Goal: Task Accomplishment & Management: Complete application form

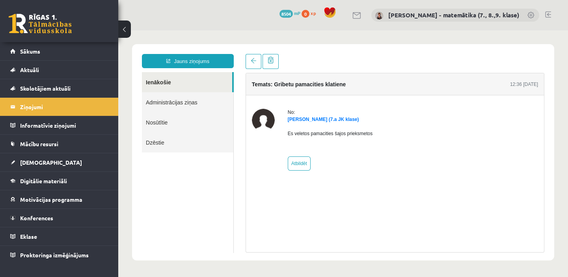
click at [39, 161] on span "[DEMOGRAPHIC_DATA]" at bounding box center [51, 162] width 62 height 7
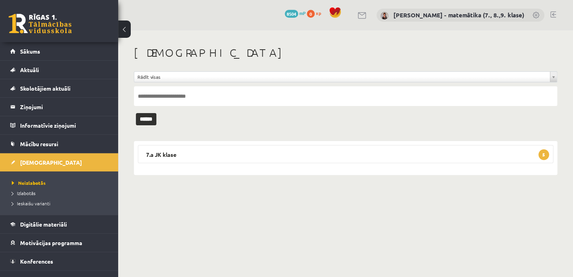
click at [34, 108] on legend "Ziņojumi 1" at bounding box center [64, 107] width 88 height 18
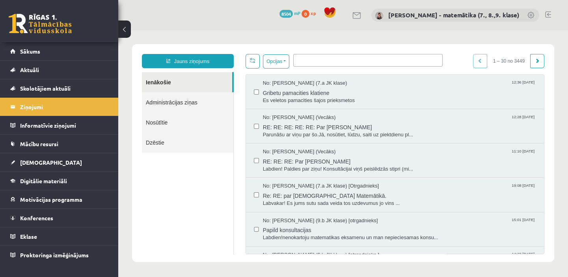
click at [50, 220] on span "Konferences" at bounding box center [36, 217] width 33 height 7
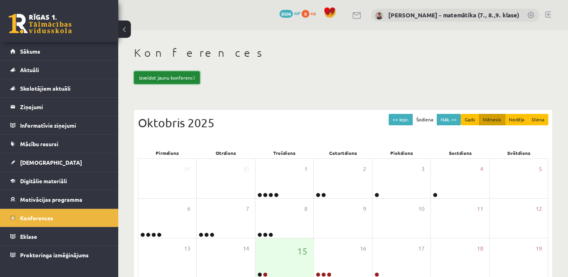
click at [177, 77] on link "Izveidot jaunu konferenci" at bounding box center [167, 77] width 66 height 13
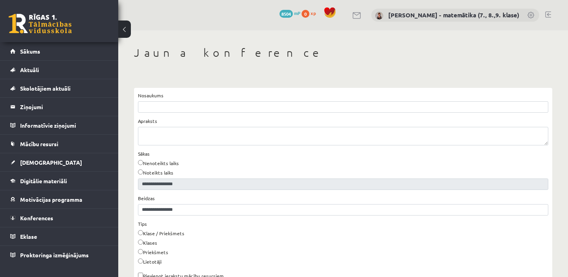
click at [171, 108] on input "Nosaukums" at bounding box center [343, 106] width 410 height 11
type input "**********"
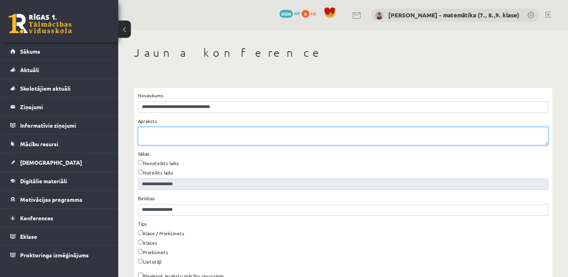
click at [188, 134] on textarea "Apraksts" at bounding box center [343, 136] width 410 height 19
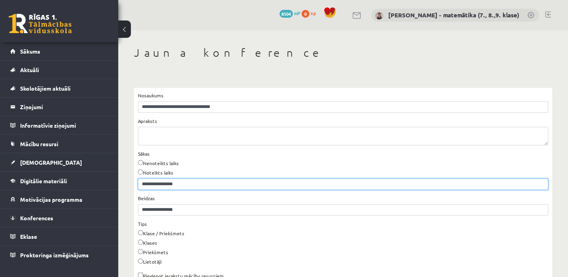
click at [180, 184] on input "**********" at bounding box center [343, 183] width 410 height 11
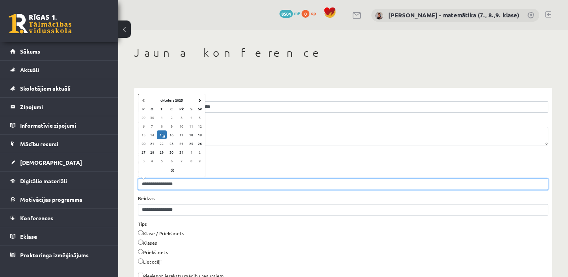
click at [182, 133] on td "17" at bounding box center [181, 134] width 10 height 9
click at [172, 169] on span at bounding box center [172, 170] width 63 height 9
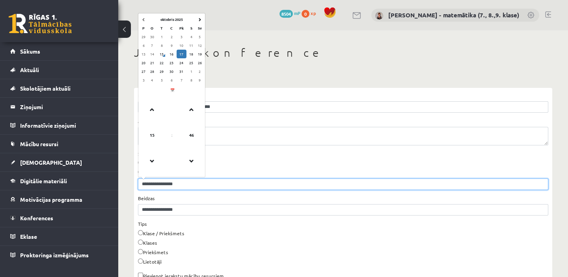
click at [151, 110] on span at bounding box center [151, 109] width 21 height 21
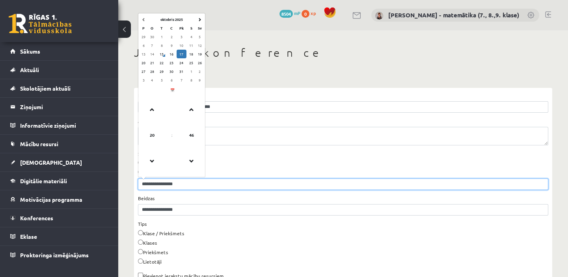
click at [151, 110] on span at bounding box center [151, 109] width 21 height 21
click at [150, 162] on span at bounding box center [151, 160] width 21 height 21
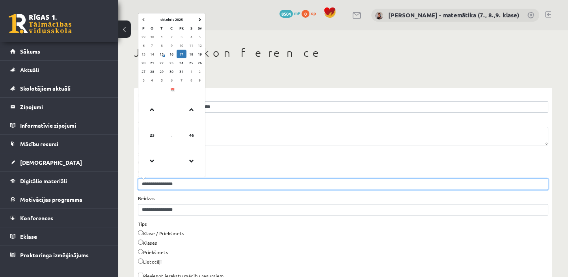
click at [150, 162] on span at bounding box center [151, 160] width 21 height 21
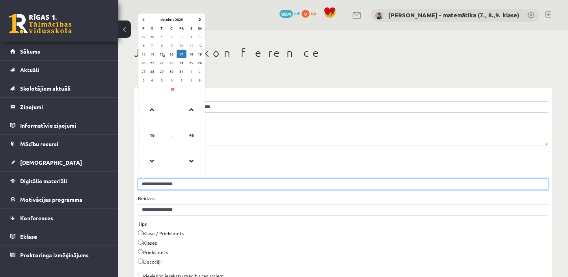
click at [150, 162] on span at bounding box center [151, 160] width 21 height 21
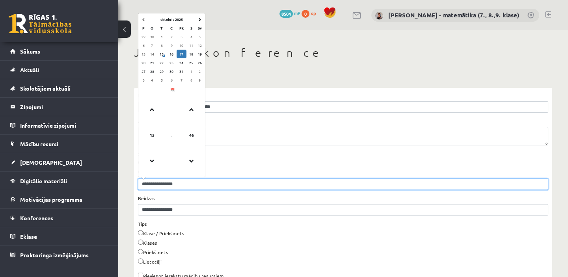
click at [150, 162] on span at bounding box center [151, 160] width 21 height 21
click at [191, 161] on span at bounding box center [191, 160] width 21 height 21
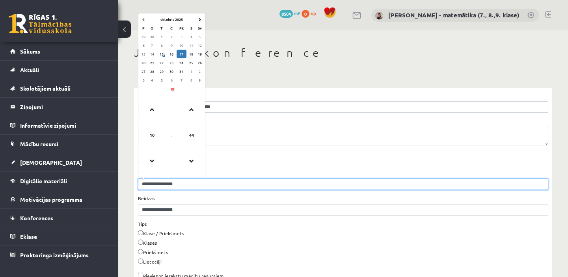
click at [191, 161] on span at bounding box center [191, 160] width 21 height 21
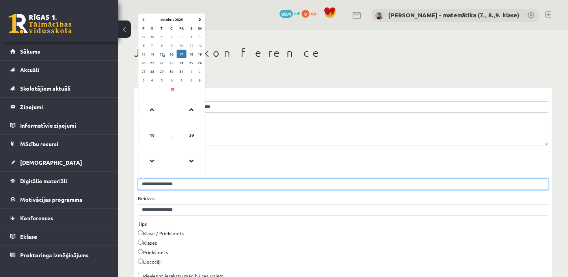
click at [191, 161] on span at bounding box center [191, 160] width 21 height 21
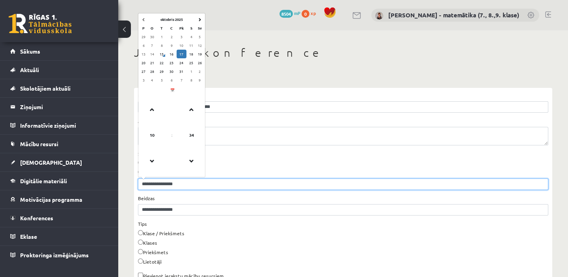
click at [191, 161] on span at bounding box center [191, 160] width 21 height 21
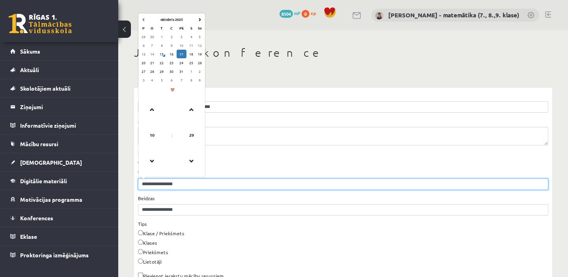
click at [191, 161] on span at bounding box center [191, 160] width 21 height 21
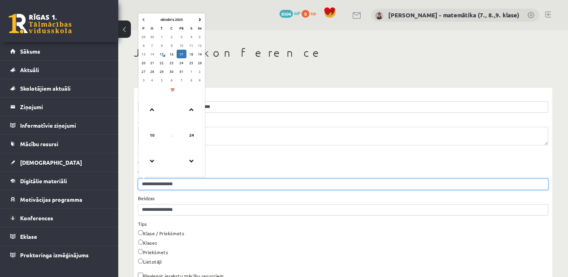
click at [191, 161] on span at bounding box center [191, 160] width 21 height 21
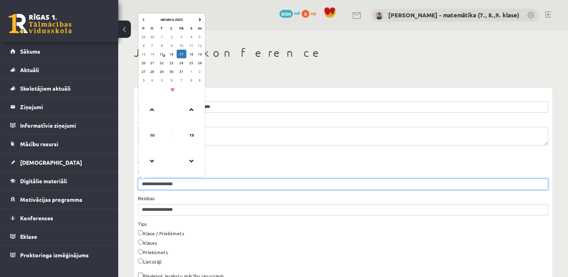
click at [191, 161] on span at bounding box center [191, 160] width 21 height 21
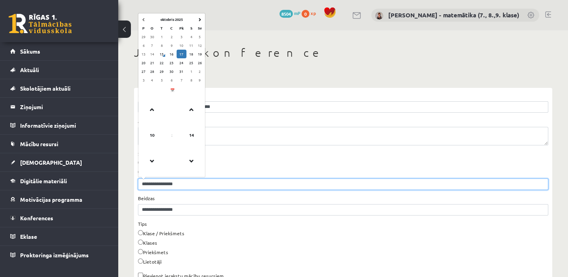
click at [191, 161] on span at bounding box center [191, 160] width 21 height 21
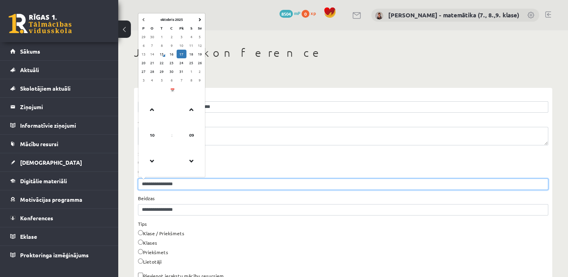
click at [191, 161] on span at bounding box center [191, 160] width 21 height 21
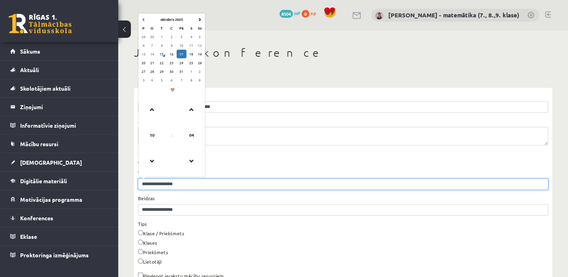
click at [191, 161] on span at bounding box center [191, 160] width 21 height 21
type input "**********"
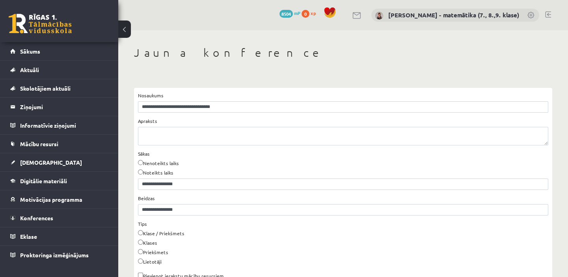
click at [254, 163] on div "Nenoteikts laiks" at bounding box center [343, 164] width 410 height 9
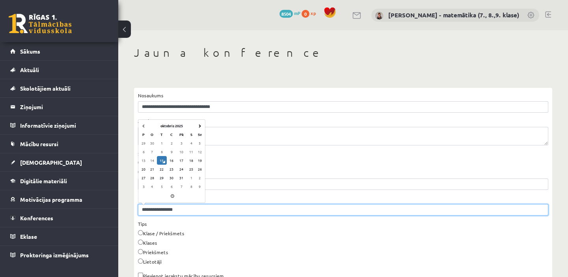
click at [184, 207] on input "**********" at bounding box center [343, 209] width 410 height 11
click at [182, 160] on td "17" at bounding box center [181, 160] width 10 height 9
click at [173, 195] on span at bounding box center [172, 196] width 63 height 9
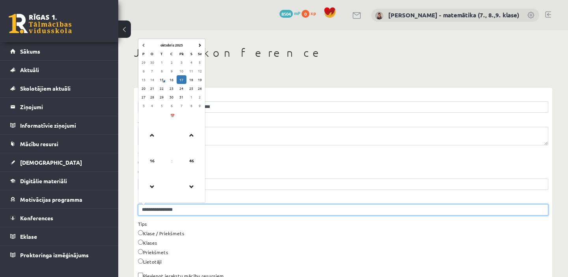
click at [151, 188] on span at bounding box center [151, 186] width 21 height 21
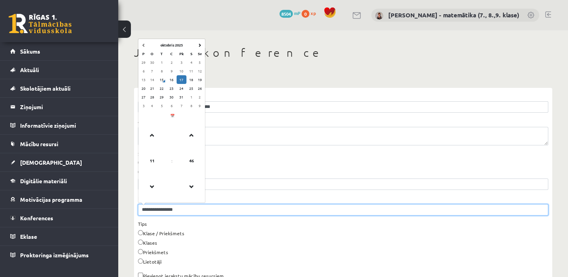
click at [151, 188] on span at bounding box center [151, 186] width 21 height 21
click at [190, 135] on span at bounding box center [191, 134] width 21 height 21
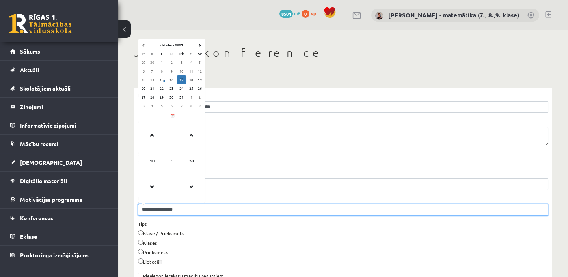
click at [190, 135] on span at bounding box center [191, 134] width 21 height 21
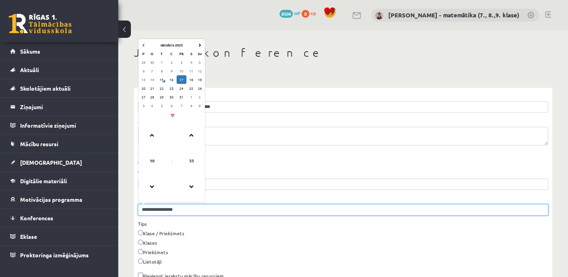
click at [190, 135] on span at bounding box center [191, 134] width 21 height 21
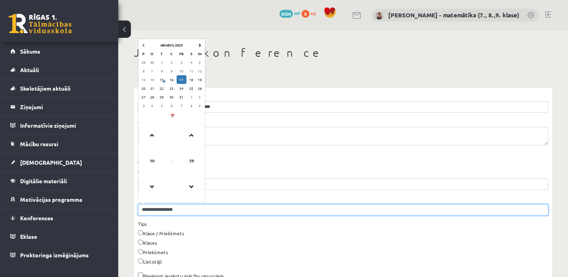
type input "**********"
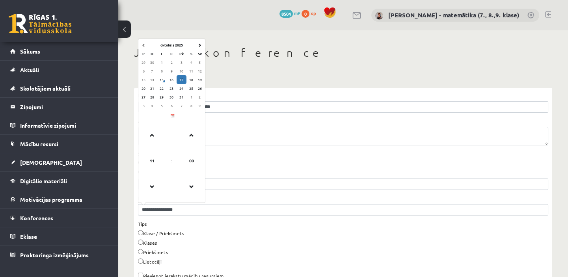
click at [228, 161] on div "Nenoteikts laiks" at bounding box center [343, 164] width 410 height 9
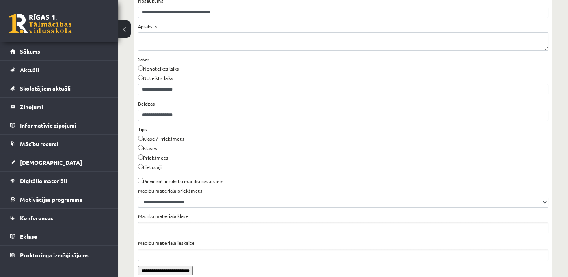
scroll to position [107, 0]
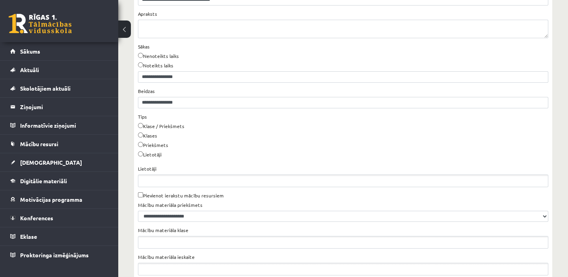
click at [151, 179] on ul "Lietotāji" at bounding box center [342, 181] width 409 height 12
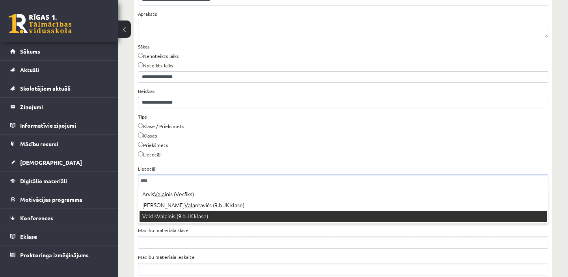
type input "****"
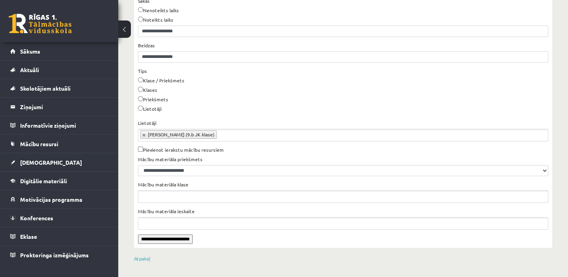
scroll to position [154, 0]
click at [178, 240] on input "**********" at bounding box center [165, 238] width 55 height 9
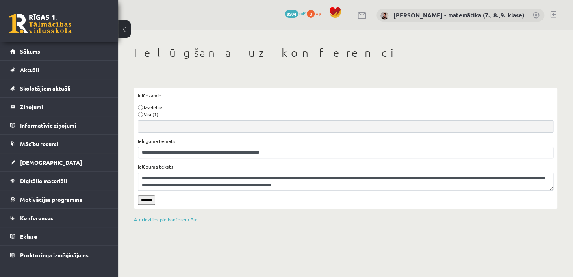
click at [145, 201] on input "******" at bounding box center [146, 199] width 17 height 9
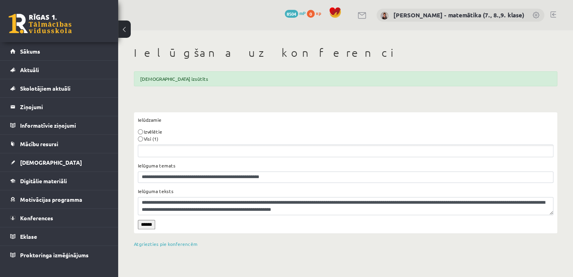
click at [42, 107] on legend "Ziņojumi 0" at bounding box center [64, 107] width 88 height 18
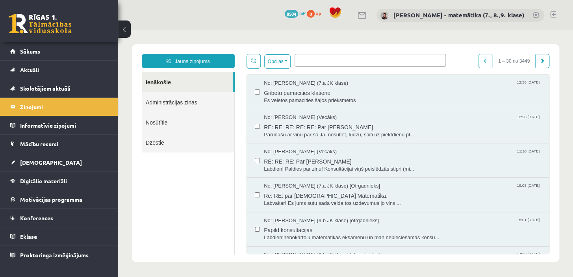
click at [157, 121] on link "Nosūtītie" at bounding box center [188, 122] width 93 height 20
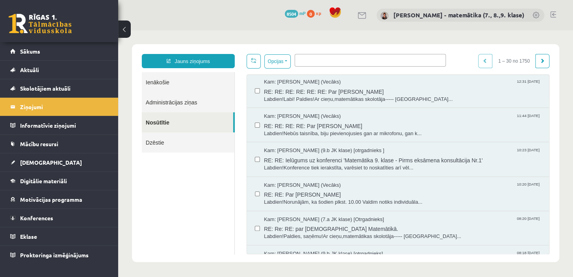
scroll to position [71, 0]
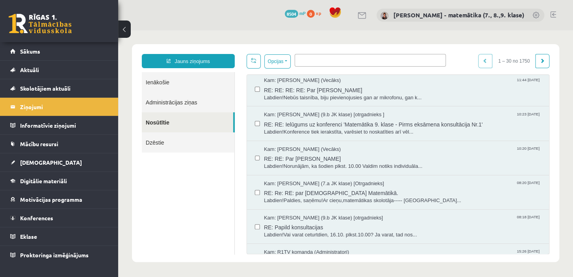
click at [30, 106] on legend "Ziņojumi 0" at bounding box center [64, 107] width 88 height 18
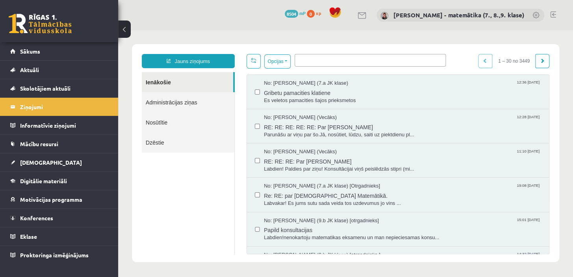
scroll to position [0, 0]
click at [297, 102] on span "Es veletos pamacities šajos prieksmetos" at bounding box center [402, 100] width 277 height 7
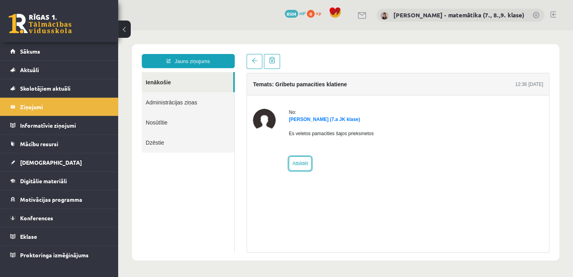
click at [303, 163] on link "Atbildēt" at bounding box center [300, 163] width 23 height 14
type input "**********"
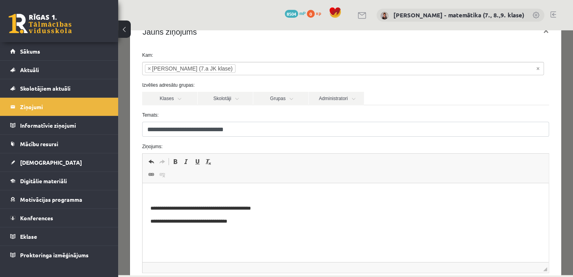
scroll to position [35, 0]
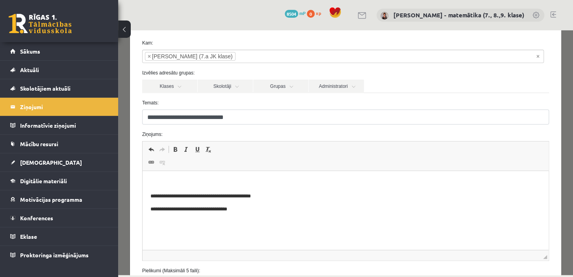
click at [189, 175] on html "**********" at bounding box center [345, 196] width 406 height 50
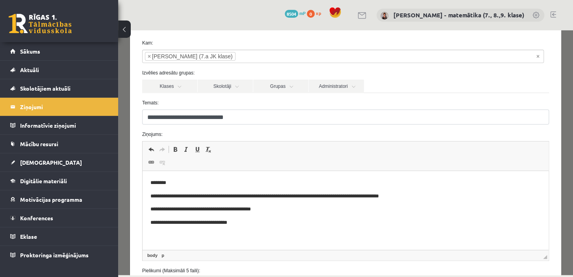
click at [304, 195] on p "**********" at bounding box center [342, 196] width 385 height 8
click at [419, 194] on p "**********" at bounding box center [342, 196] width 385 height 8
click at [440, 195] on p "**********" at bounding box center [342, 196] width 385 height 8
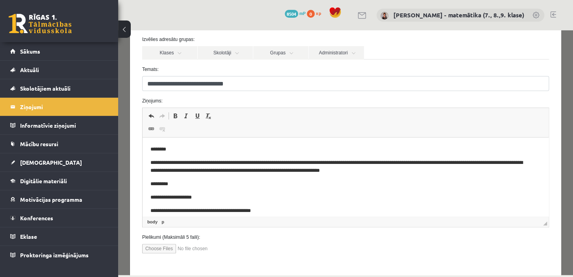
scroll to position [104, 0]
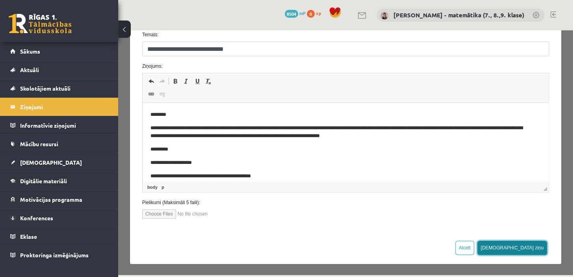
click at [533, 247] on button "[DEMOGRAPHIC_DATA] ziņu" at bounding box center [512, 248] width 70 height 14
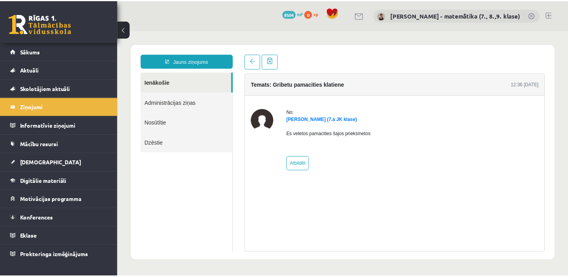
scroll to position [0, 0]
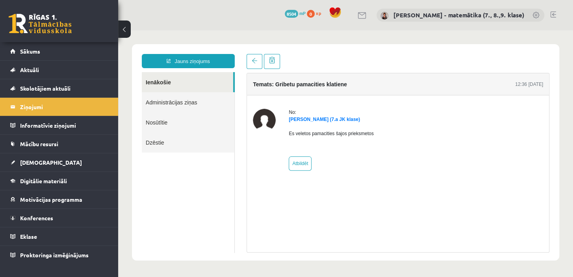
click at [43, 159] on span "[DEMOGRAPHIC_DATA]" at bounding box center [51, 162] width 62 height 7
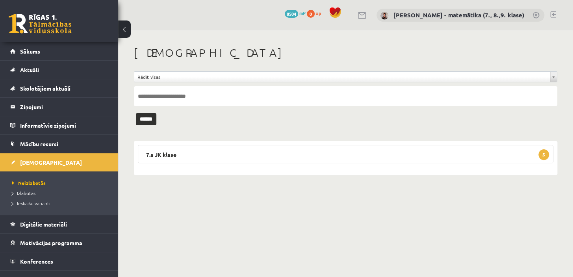
click at [180, 154] on legend "7.a JK klase 5" at bounding box center [346, 154] width 416 height 18
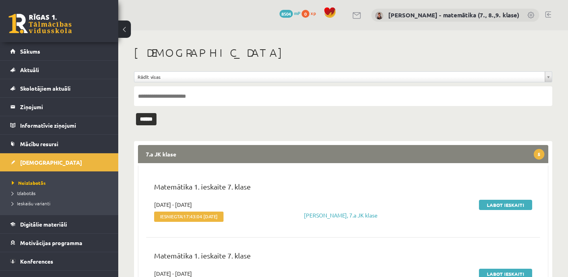
click at [499, 202] on link "Labot ieskaiti" at bounding box center [505, 205] width 53 height 10
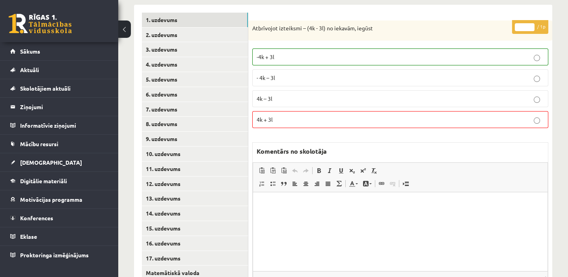
scroll to position [179, 0]
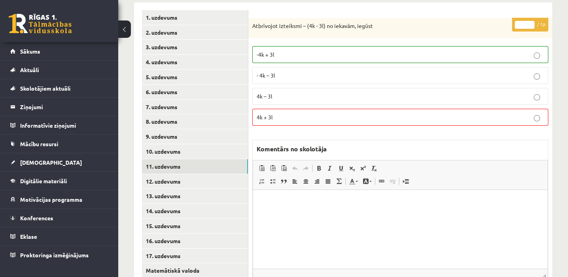
click at [161, 169] on link "11. uzdevums" at bounding box center [195, 166] width 106 height 15
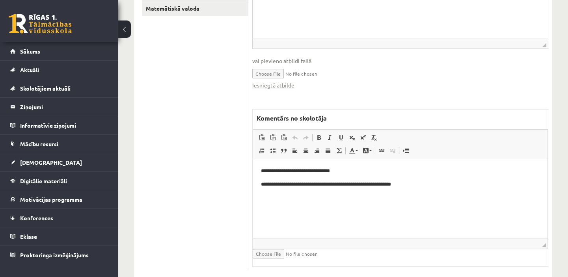
scroll to position [458, 0]
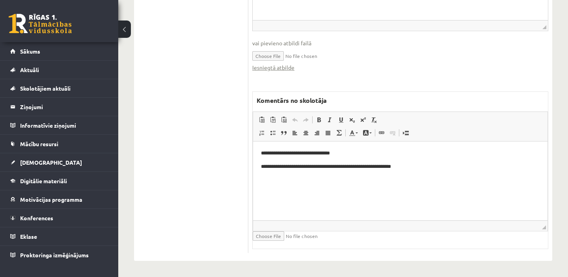
click at [351, 167] on p "**********" at bounding box center [400, 166] width 278 height 8
click at [427, 165] on p "**********" at bounding box center [400, 166] width 278 height 8
click at [347, 166] on p "**********" at bounding box center [400, 166] width 278 height 8
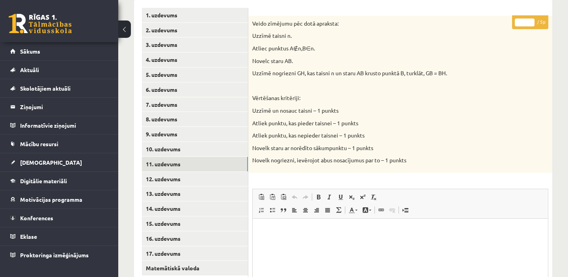
scroll to position [172, 0]
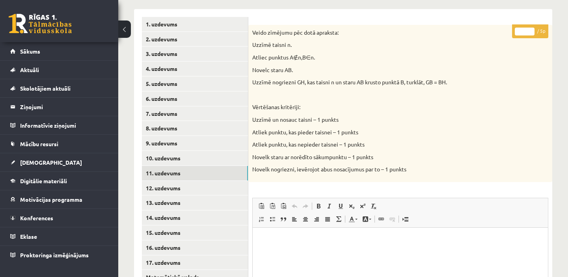
click at [202, 189] on link "12. uzdevums" at bounding box center [195, 188] width 106 height 15
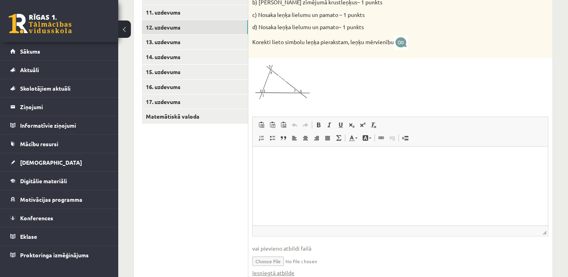
scroll to position [280, 0]
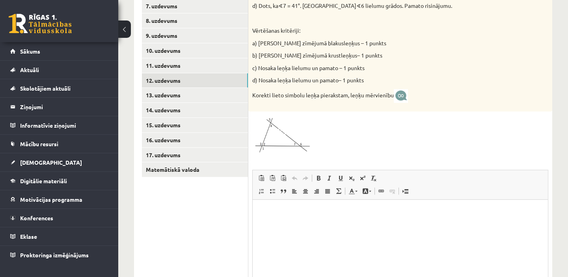
click at [195, 96] on link "13. uzdevums" at bounding box center [195, 95] width 106 height 15
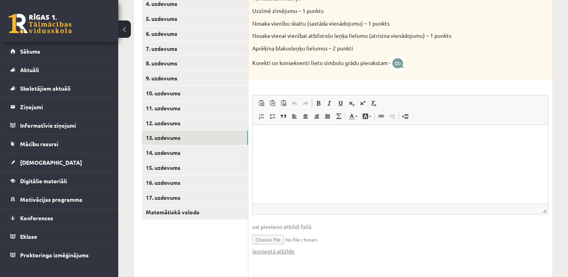
scroll to position [241, 0]
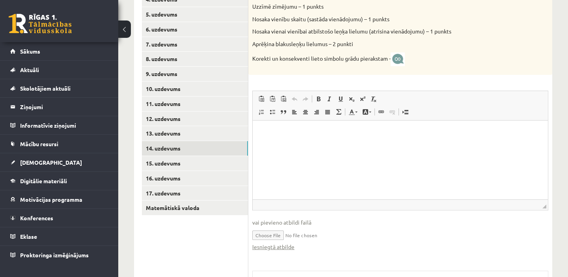
click at [195, 150] on link "14. uzdevums" at bounding box center [195, 148] width 106 height 15
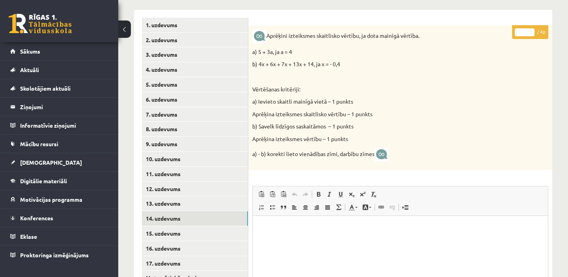
scroll to position [159, 0]
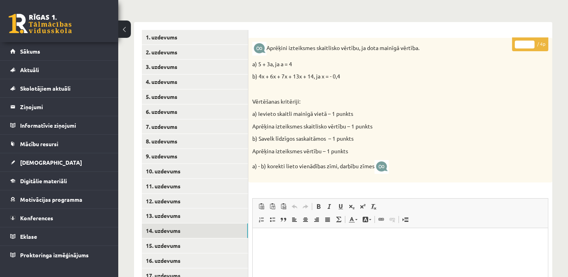
click at [532, 46] on input "*" at bounding box center [524, 45] width 20 height 8
type input "*"
click at [532, 46] on input "*" at bounding box center [524, 45] width 20 height 8
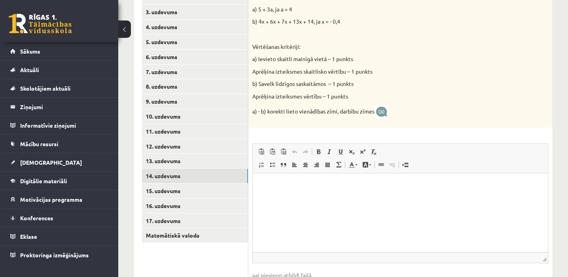
scroll to position [302, 0]
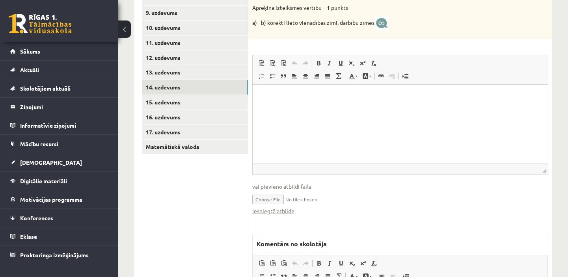
click at [283, 210] on link "Iesniegtā atbilde" at bounding box center [273, 211] width 42 height 8
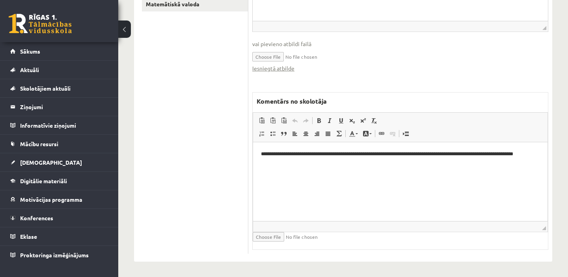
scroll to position [445, 0]
click at [262, 146] on html "**********" at bounding box center [400, 153] width 294 height 24
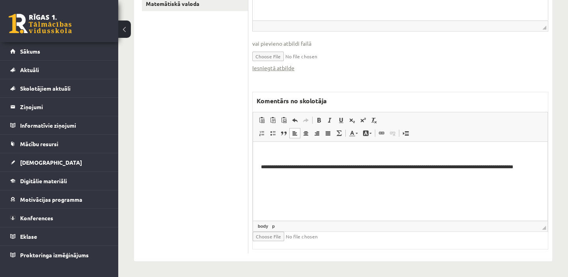
click at [260, 148] on html "**********" at bounding box center [400, 159] width 294 height 37
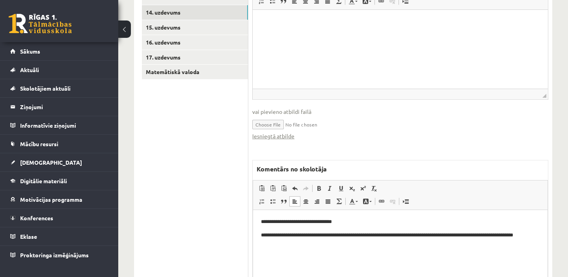
scroll to position [410, 0]
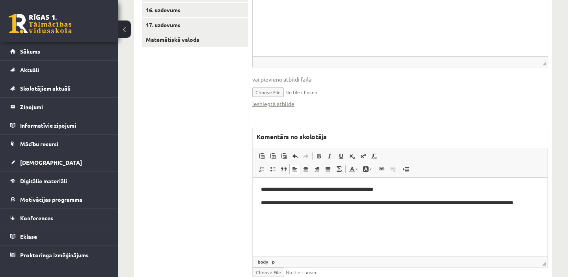
click at [340, 189] on p "**********" at bounding box center [400, 189] width 278 height 8
click at [340, 187] on p "**********" at bounding box center [400, 189] width 278 height 8
click at [383, 189] on p "**********" at bounding box center [400, 189] width 278 height 8
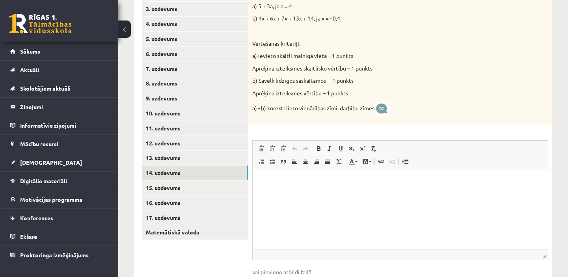
scroll to position [195, 0]
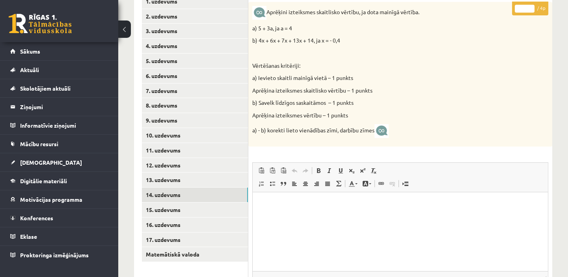
click at [493, 96] on div "Aprēķini izteiksmes skaitlisko vērtību, ja dota mainīgā vērtība. a) 5 + 3a, ja …" at bounding box center [400, 74] width 304 height 145
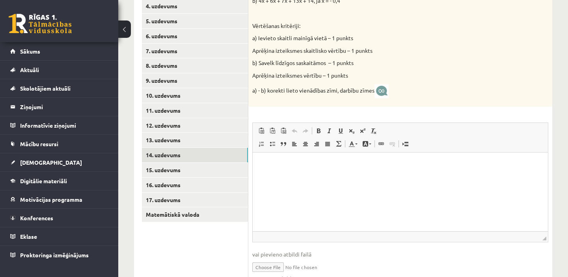
scroll to position [302, 0]
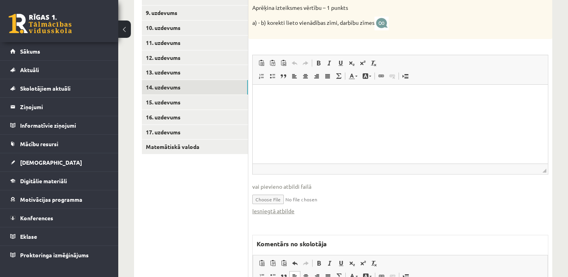
click at [290, 211] on link "Iesniegtā atbilde" at bounding box center [273, 211] width 42 height 8
click at [173, 98] on link "15. uzdevums" at bounding box center [195, 102] width 106 height 15
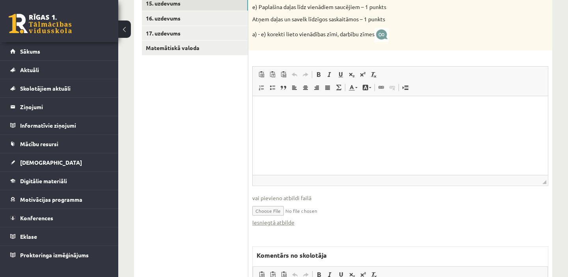
scroll to position [410, 0]
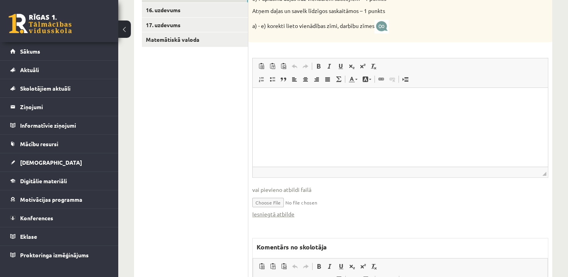
click at [271, 213] on link "Iesniegtā atbilde" at bounding box center [273, 214] width 42 height 8
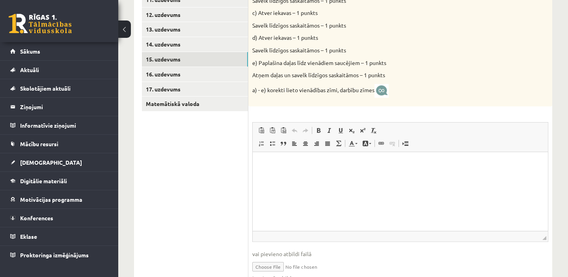
scroll to position [374, 0]
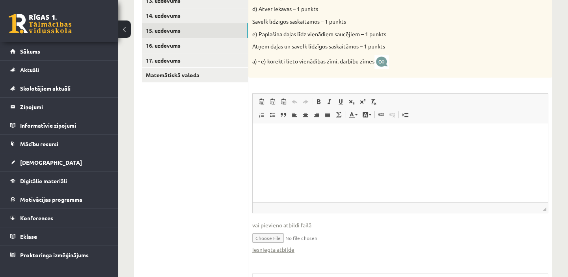
click at [265, 251] on link "Iesniegtā atbilde" at bounding box center [273, 249] width 42 height 8
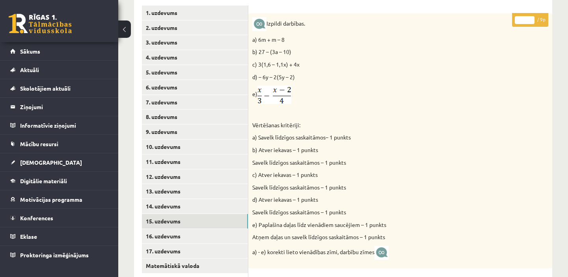
scroll to position [159, 0]
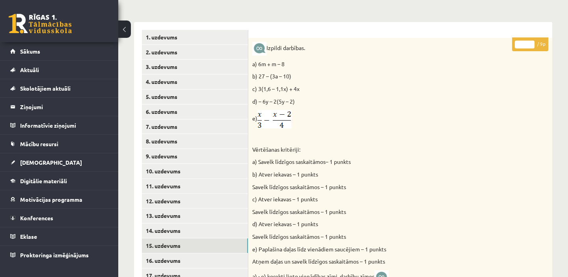
click at [529, 42] on input "*" at bounding box center [524, 45] width 20 height 8
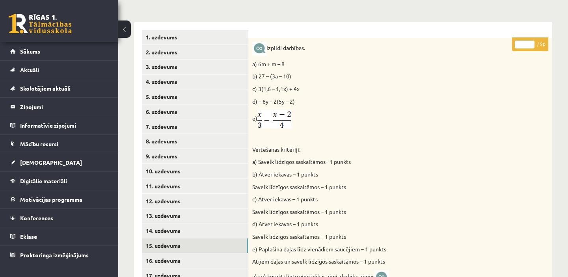
click at [529, 42] on input "*" at bounding box center [524, 45] width 20 height 8
type input "*"
click at [529, 42] on input "*" at bounding box center [524, 45] width 20 height 8
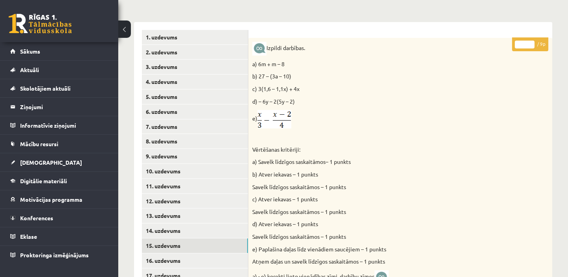
click at [466, 117] on p "e)" at bounding box center [380, 119] width 256 height 19
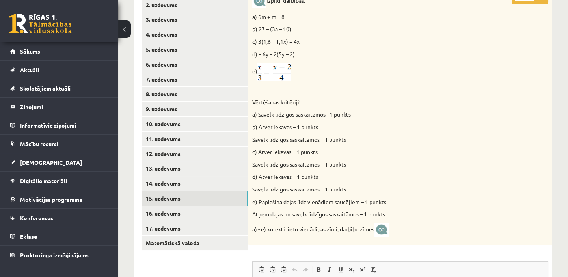
scroll to position [231, 0]
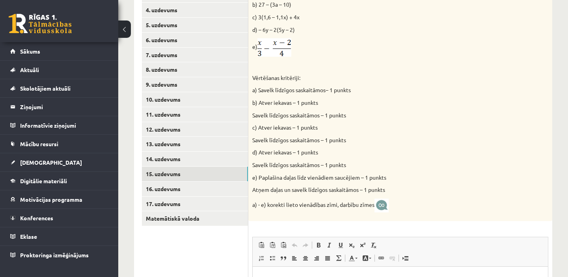
click at [202, 160] on link "14. uzdevums" at bounding box center [195, 159] width 106 height 15
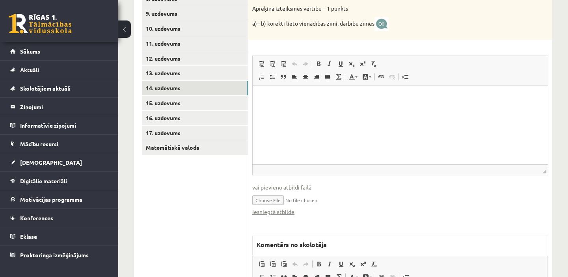
scroll to position [302, 0]
click at [210, 98] on link "15. uzdevums" at bounding box center [195, 102] width 106 height 15
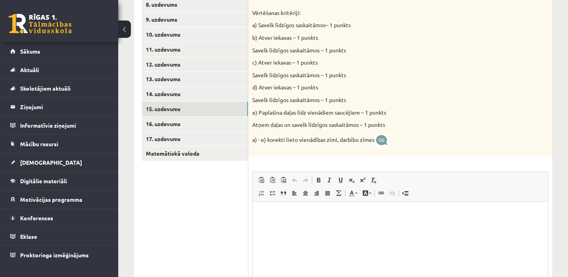
scroll to position [338, 0]
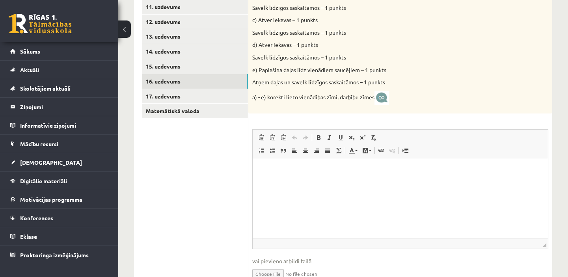
click at [215, 80] on link "16. uzdevums" at bounding box center [195, 81] width 106 height 15
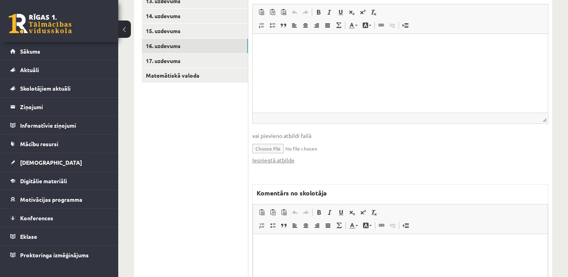
scroll to position [374, 0]
click at [283, 158] on link "Iesniegtā atbilde" at bounding box center [273, 160] width 42 height 8
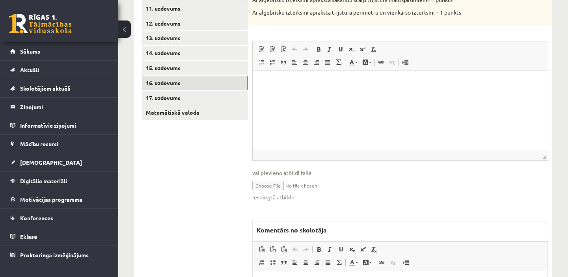
scroll to position [338, 0]
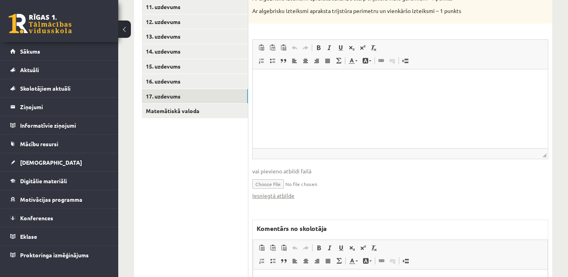
click at [218, 100] on link "17. uzdevums" at bounding box center [195, 96] width 106 height 15
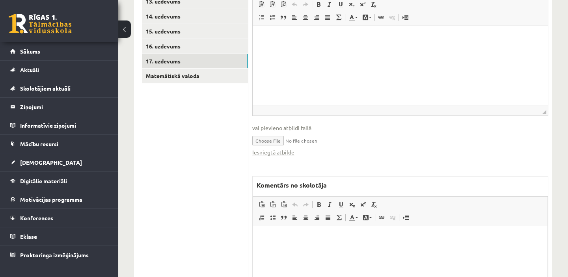
scroll to position [374, 0]
click at [286, 152] on link "Iesniegtā atbilde" at bounding box center [273, 151] width 42 height 8
click at [287, 154] on link "Iesniegtā atbilde" at bounding box center [273, 151] width 42 height 8
click at [285, 153] on link "Iesniegtā atbilde" at bounding box center [273, 151] width 42 height 8
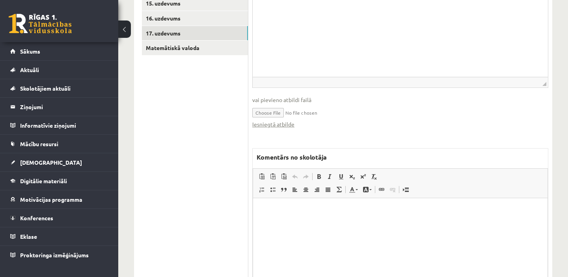
scroll to position [410, 0]
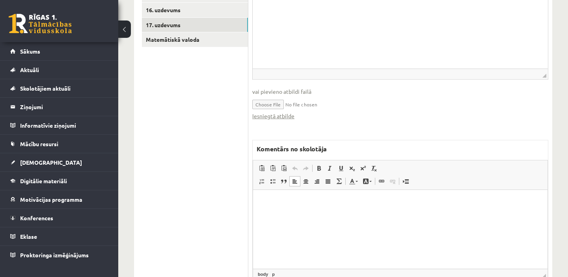
click at [277, 205] on html at bounding box center [400, 202] width 294 height 24
click at [269, 214] on html "**********" at bounding box center [400, 202] width 294 height 24
click at [361, 204] on p "**********" at bounding box center [400, 202] width 278 height 8
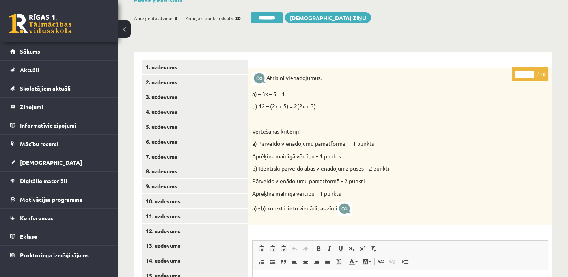
scroll to position [123, 0]
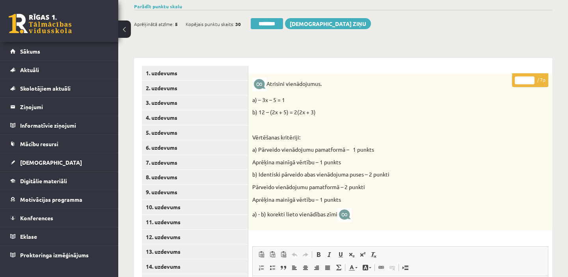
click at [531, 76] on input "*" at bounding box center [524, 80] width 20 height 8
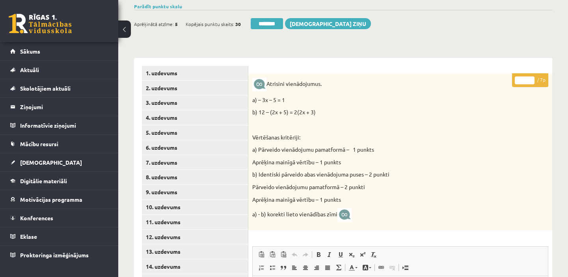
type input "*"
click at [531, 76] on input "*" at bounding box center [524, 80] width 20 height 8
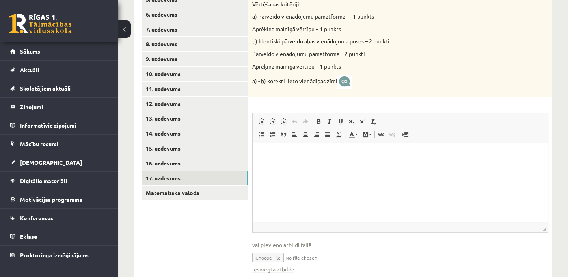
scroll to position [267, 0]
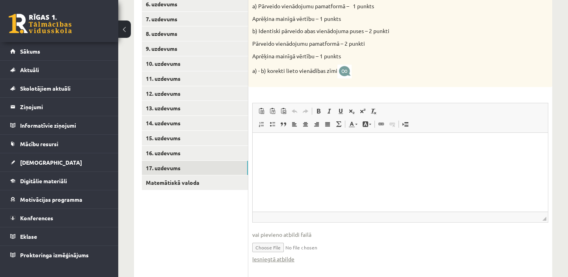
click at [201, 186] on link "Matemātiskā valoda" at bounding box center [195, 182] width 106 height 15
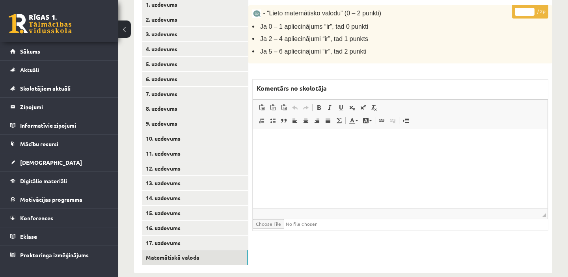
scroll to position [204, 0]
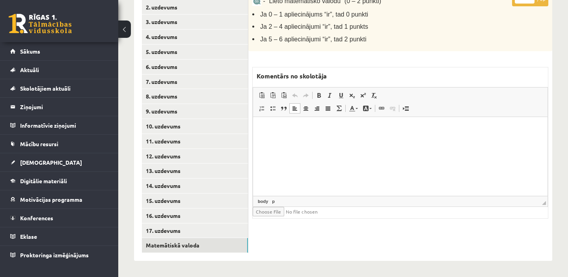
click at [269, 135] on html at bounding box center [400, 129] width 294 height 24
paste body "Bagātinātā teksta redaktors, wiswyg-editor-47433853528220-1760533906-613"
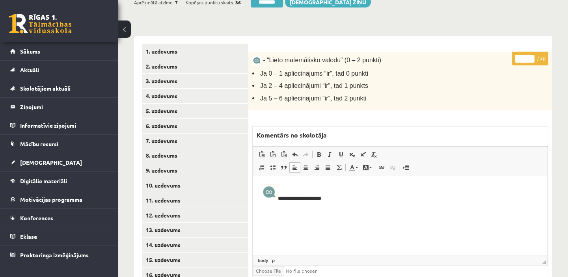
scroll to position [133, 0]
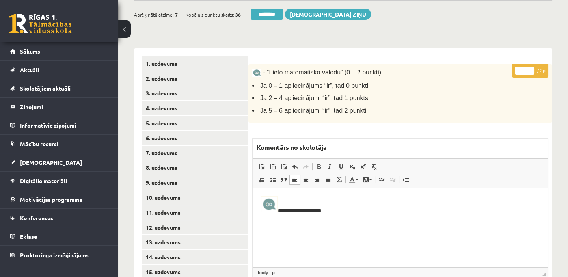
type input "*"
click at [531, 67] on input "*" at bounding box center [524, 71] width 20 height 8
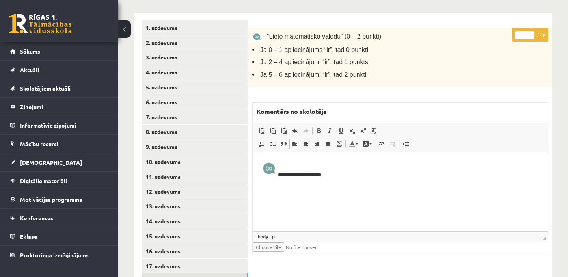
scroll to position [204, 0]
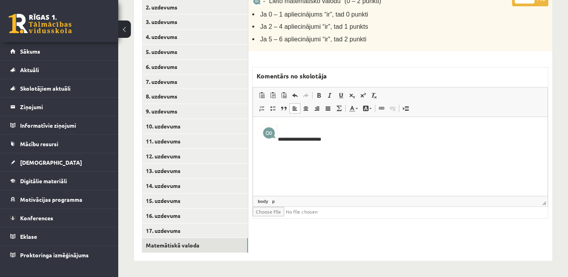
click at [380, 151] on html "**********" at bounding box center [400, 134] width 294 height 34
click at [208, 227] on link "17. uzdevums" at bounding box center [195, 230] width 106 height 15
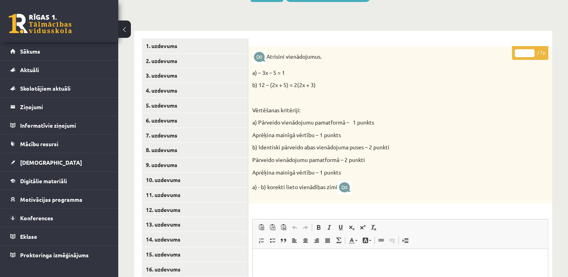
scroll to position [136, 0]
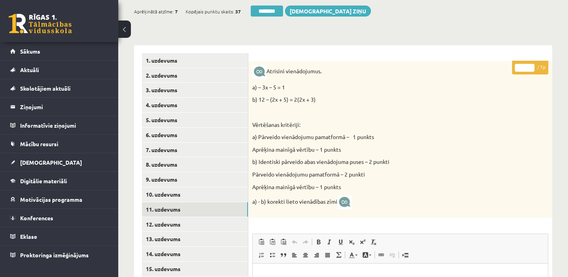
click at [183, 209] on link "11. uzdevums" at bounding box center [195, 209] width 106 height 15
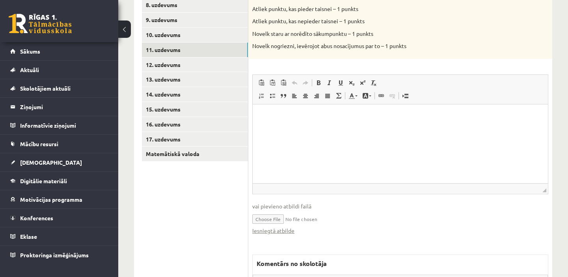
scroll to position [279, 0]
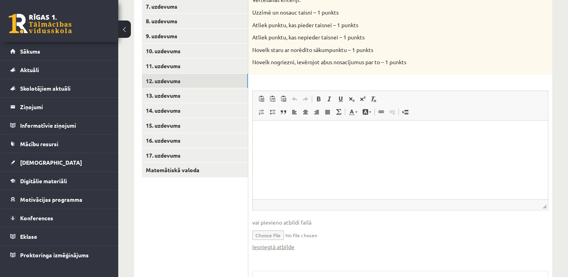
click at [165, 76] on link "12. uzdevums" at bounding box center [195, 81] width 106 height 15
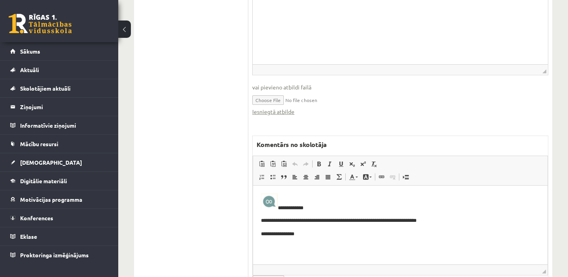
scroll to position [351, 0]
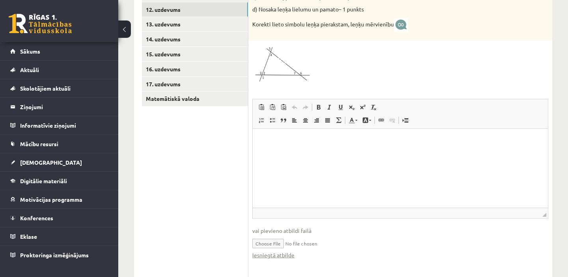
click at [187, 25] on link "13. uzdevums" at bounding box center [195, 24] width 106 height 15
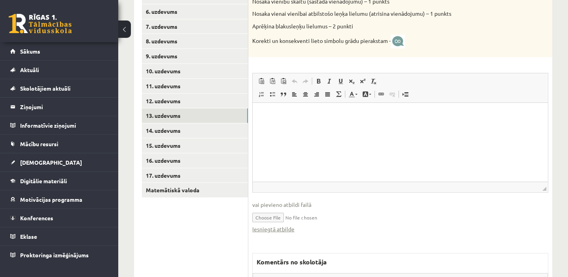
scroll to position [241, 0]
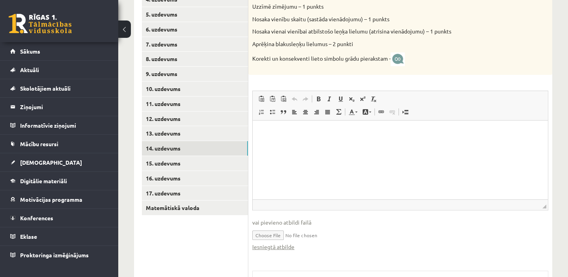
click at [213, 149] on link "14. uzdevums" at bounding box center [195, 148] width 106 height 15
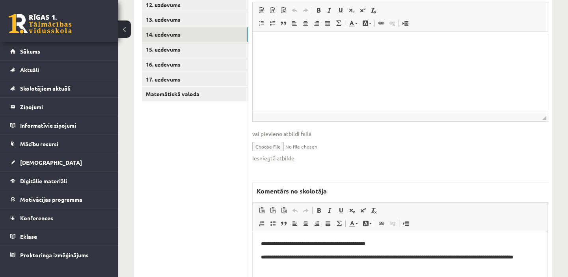
scroll to position [0, 0]
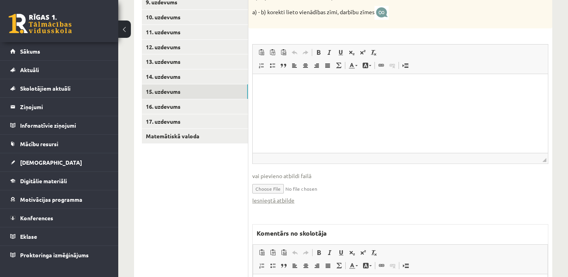
click at [224, 93] on link "15. uzdevums" at bounding box center [195, 91] width 106 height 15
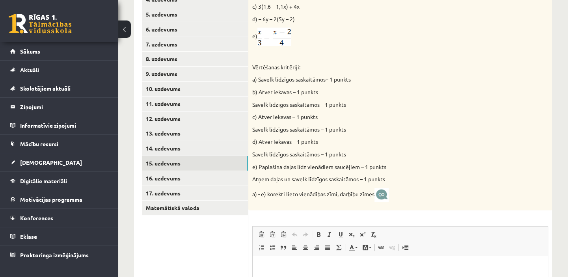
click at [220, 178] on link "16. uzdevums" at bounding box center [195, 178] width 106 height 15
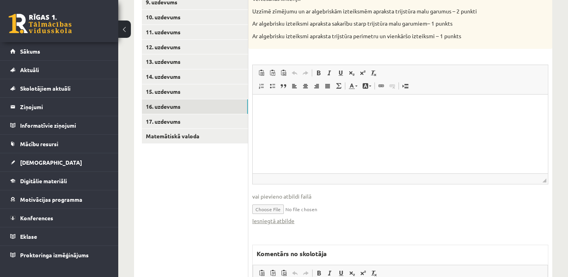
click at [226, 120] on link "17. uzdevums" at bounding box center [195, 121] width 106 height 15
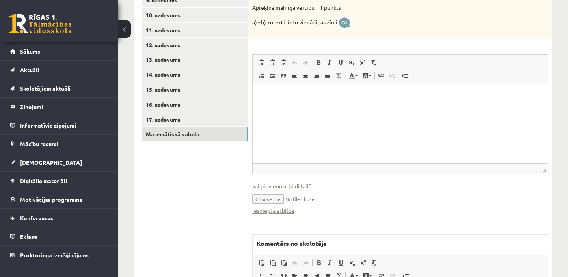
click at [205, 134] on link "Matemātiskā valoda" at bounding box center [195, 134] width 106 height 15
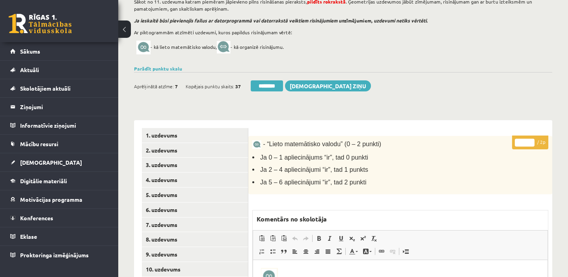
click at [174, 67] on link "Parādīt punktu skalu" at bounding box center [158, 68] width 48 height 6
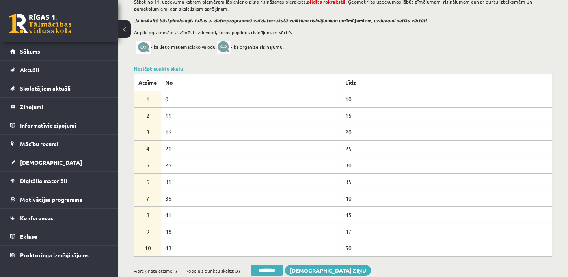
click at [174, 67] on link "Noslēpt punktu skalu" at bounding box center [158, 68] width 49 height 6
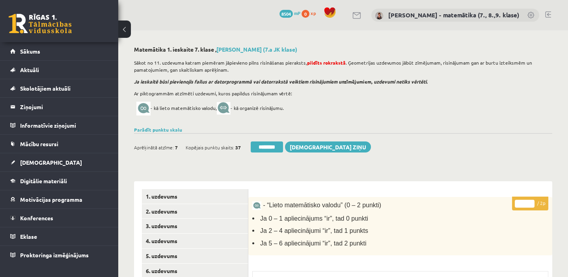
click at [265, 145] on input "********" at bounding box center [266, 146] width 32 height 11
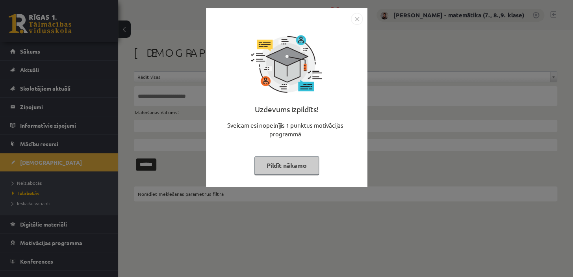
click at [285, 169] on button "Pildīt nākamo" at bounding box center [286, 165] width 65 height 18
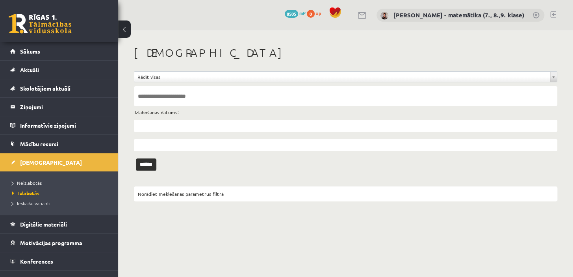
click at [29, 106] on legend "Ziņojumi 0" at bounding box center [64, 107] width 88 height 18
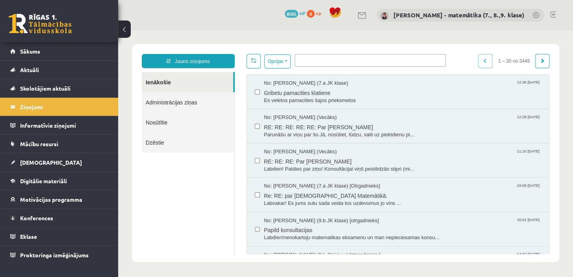
click at [45, 163] on link "[DEMOGRAPHIC_DATA]" at bounding box center [59, 162] width 98 height 18
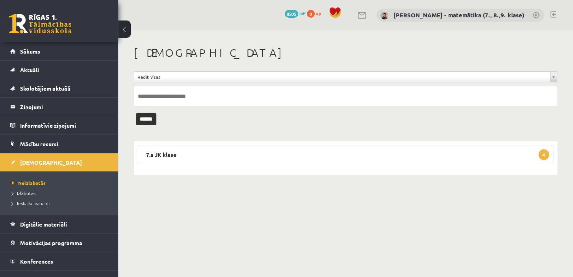
click at [168, 154] on legend "7.a JK klase 4" at bounding box center [346, 154] width 416 height 18
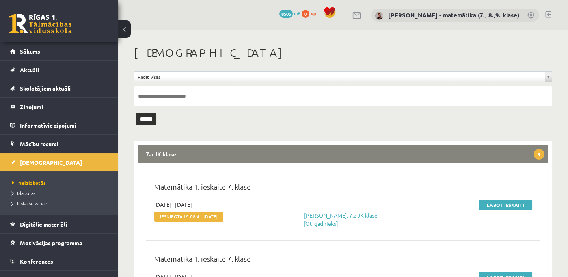
click at [39, 108] on legend "Ziņojumi 0" at bounding box center [64, 107] width 88 height 18
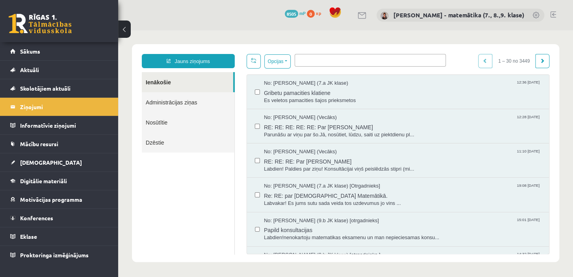
click at [60, 86] on span "Skolotājiem aktuāli" at bounding box center [45, 88] width 50 height 7
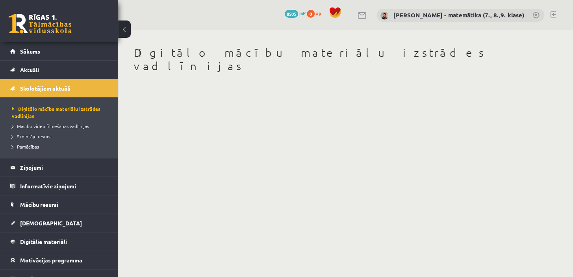
click at [52, 126] on span "Mācību video filmēšanas vadlīnijas" at bounding box center [50, 126] width 77 height 6
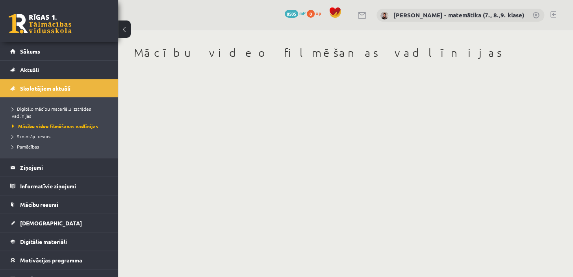
click at [43, 137] on span "Skolotāju resursi" at bounding box center [32, 136] width 40 height 6
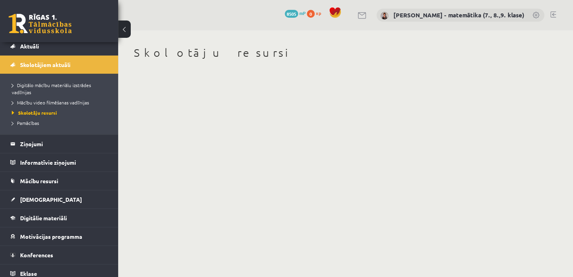
scroll to position [35, 0]
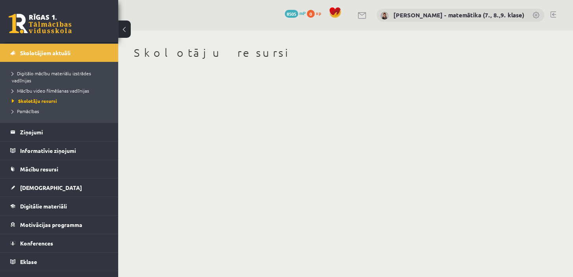
click at [33, 111] on span "Pamācības" at bounding box center [25, 111] width 27 height 6
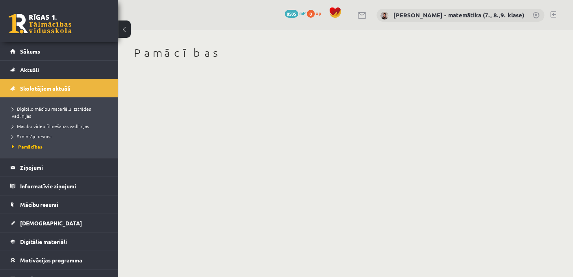
click at [43, 71] on link "Aktuāli" at bounding box center [59, 70] width 98 height 18
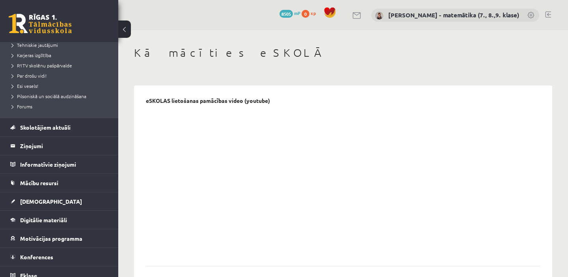
scroll to position [143, 0]
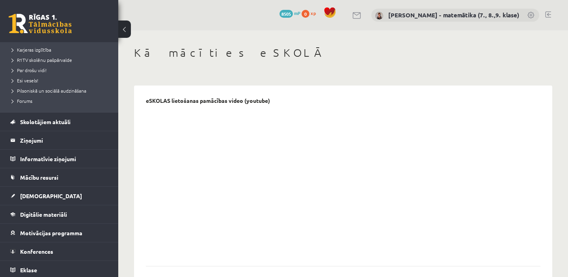
click at [44, 194] on link "[DEMOGRAPHIC_DATA]" at bounding box center [59, 196] width 98 height 18
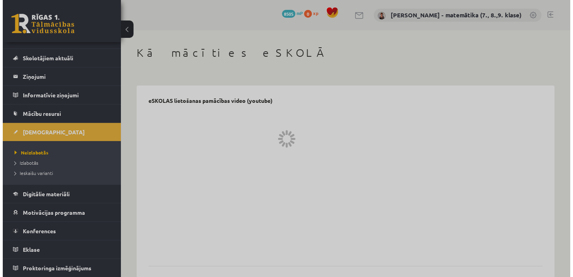
scroll to position [30, 0]
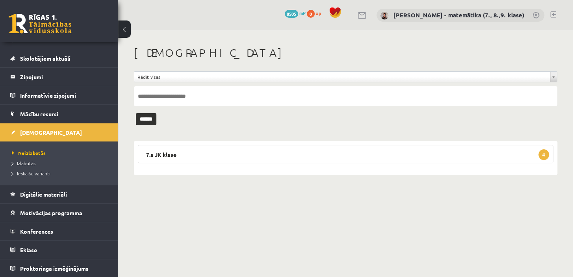
click at [37, 75] on legend "Ziņojumi 0" at bounding box center [64, 77] width 88 height 18
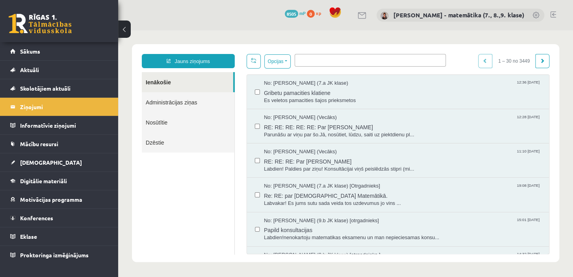
click at [312, 203] on span "Labvakar! Es jums sutu sada veida tos uzdevumus jo vins ..." at bounding box center [402, 203] width 277 height 7
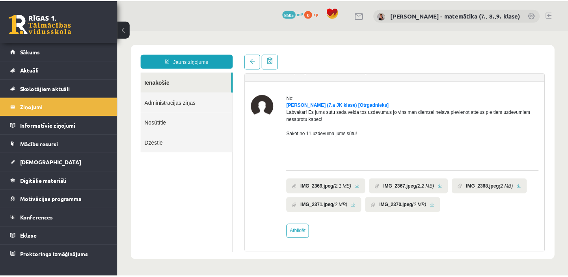
scroll to position [56, 0]
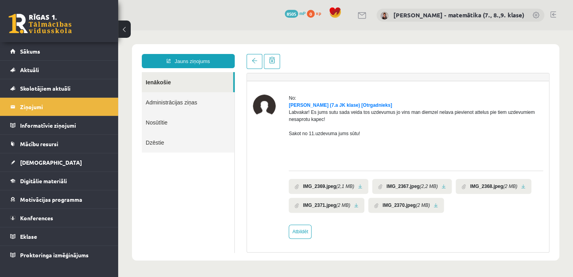
click at [358, 186] on link at bounding box center [360, 186] width 4 height 5
click at [442, 186] on link at bounding box center [444, 186] width 4 height 5
click at [521, 186] on link at bounding box center [523, 186] width 4 height 5
click at [355, 204] on link at bounding box center [356, 205] width 4 height 5
click at [434, 204] on link at bounding box center [436, 205] width 4 height 5
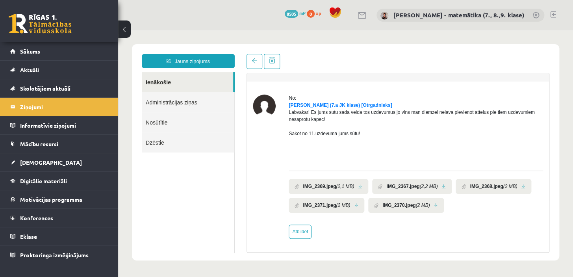
click at [434, 203] on link at bounding box center [436, 205] width 4 height 5
click at [46, 164] on link "[DEMOGRAPHIC_DATA]" at bounding box center [59, 162] width 98 height 18
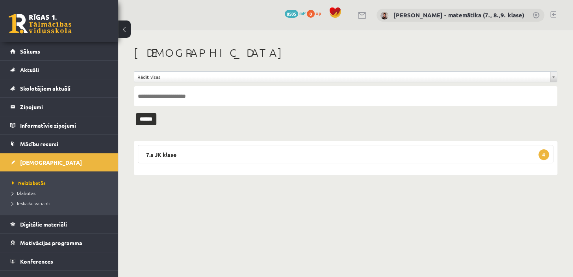
click at [157, 155] on legend "7.a JK klase 4" at bounding box center [346, 154] width 416 height 18
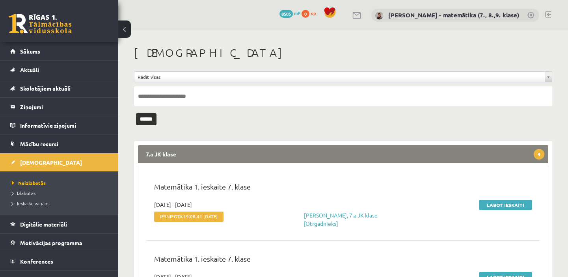
click at [491, 206] on link "Labot ieskaiti" at bounding box center [505, 205] width 53 height 10
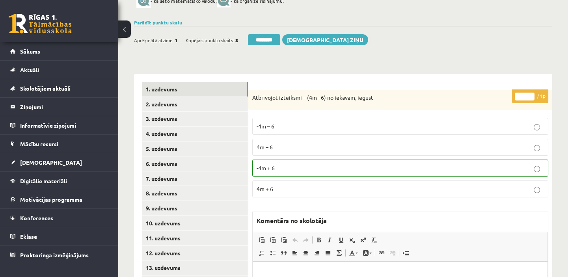
scroll to position [215, 0]
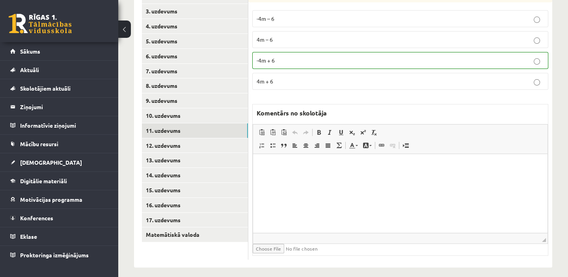
click at [166, 130] on link "11. uzdevums" at bounding box center [195, 130] width 106 height 15
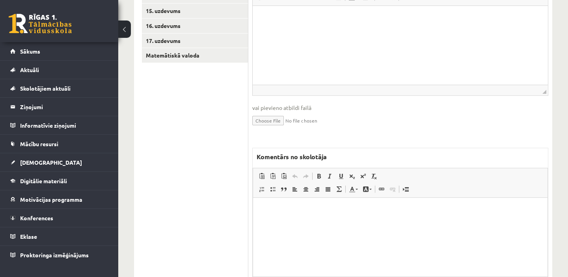
scroll to position [429, 0]
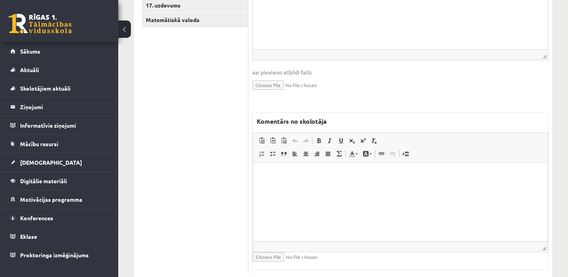
click at [45, 108] on legend "Ziņojumi 0" at bounding box center [64, 107] width 88 height 18
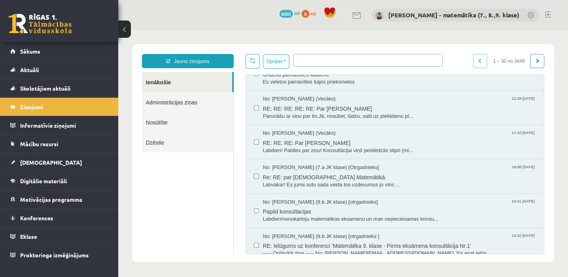
scroll to position [35, 0]
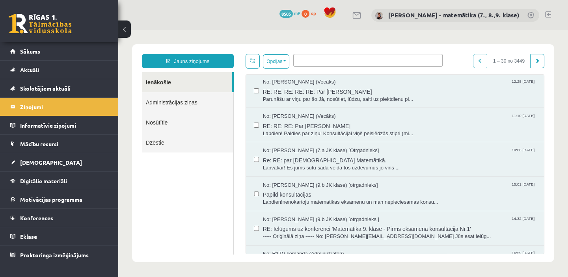
click at [320, 164] on span "Labvakar! Es jums sutu sada veida tos uzdevumus jo vins ..." at bounding box center [399, 167] width 273 height 7
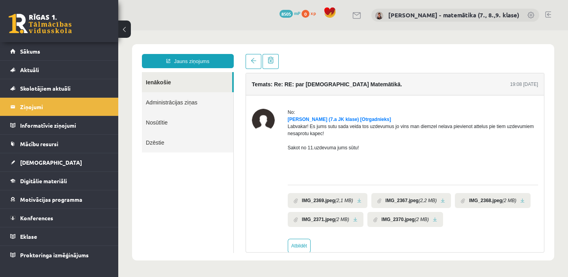
scroll to position [0, 0]
click at [358, 203] on link at bounding box center [359, 200] width 4 height 5
click at [441, 203] on link at bounding box center [442, 200] width 4 height 5
click at [56, 165] on link "[DEMOGRAPHIC_DATA]" at bounding box center [59, 162] width 98 height 18
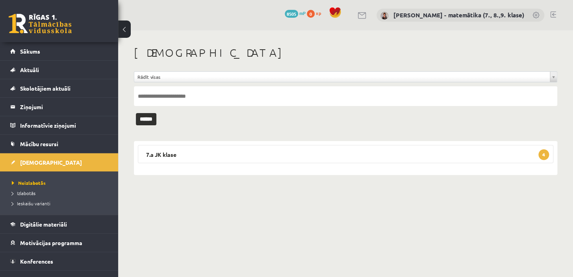
click at [172, 154] on legend "7.a JK klase 4" at bounding box center [346, 154] width 416 height 18
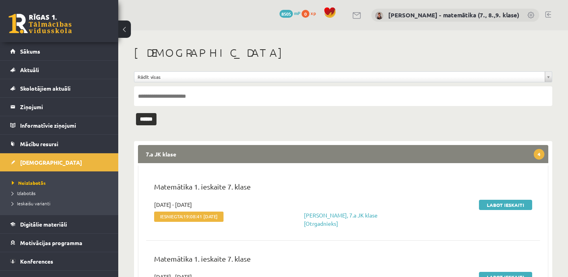
click at [503, 205] on link "Labot ieskaiti" at bounding box center [505, 205] width 53 height 10
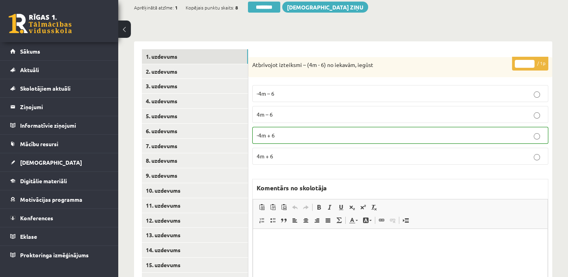
scroll to position [215, 0]
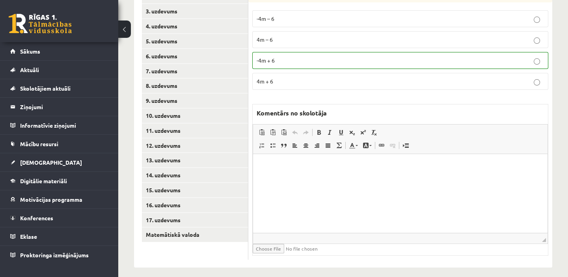
click at [186, 130] on link "11. uzdevums" at bounding box center [195, 130] width 106 height 15
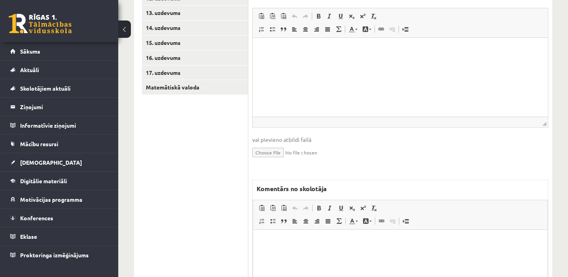
scroll to position [365, 0]
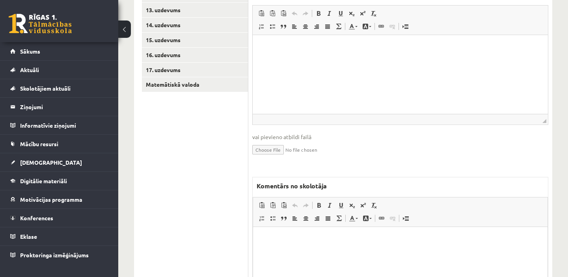
click at [263, 234] on html at bounding box center [400, 238] width 294 height 24
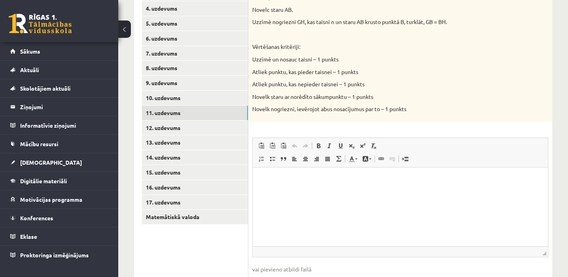
scroll to position [221, 0]
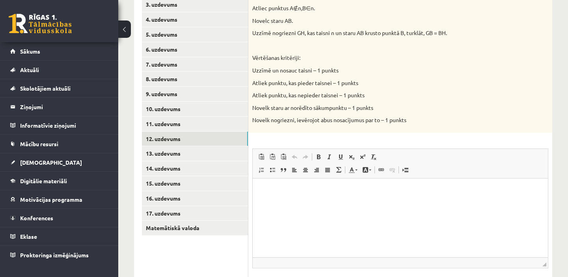
click at [165, 137] on link "12. uzdevums" at bounding box center [195, 139] width 106 height 15
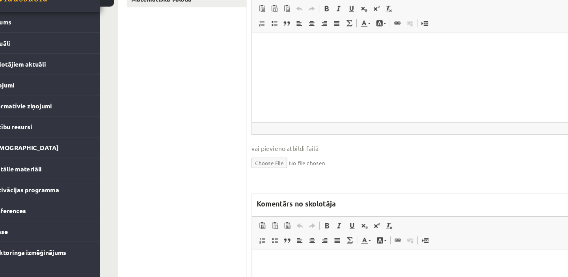
scroll to position [430, 0]
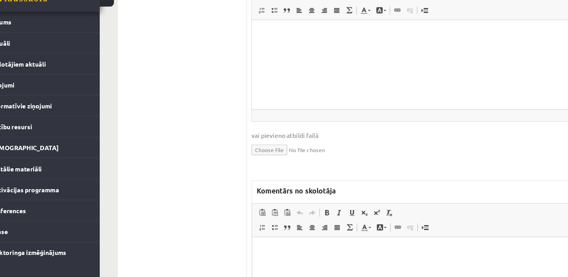
click at [263, 243] on html at bounding box center [399, 249] width 294 height 24
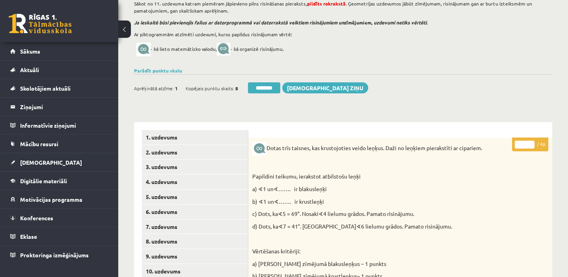
scroll to position [61, 0]
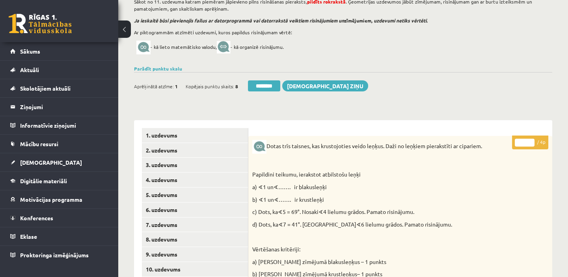
click at [532, 139] on input "*" at bounding box center [524, 143] width 20 height 8
type input "*"
click at [530, 139] on input "*" at bounding box center [524, 143] width 20 height 8
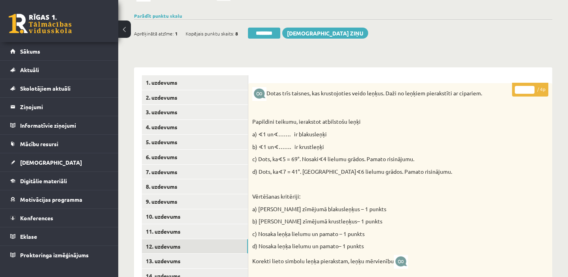
scroll to position [169, 0]
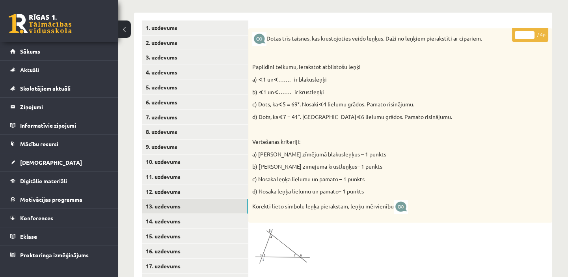
click at [194, 207] on link "13. uzdevums" at bounding box center [195, 206] width 106 height 15
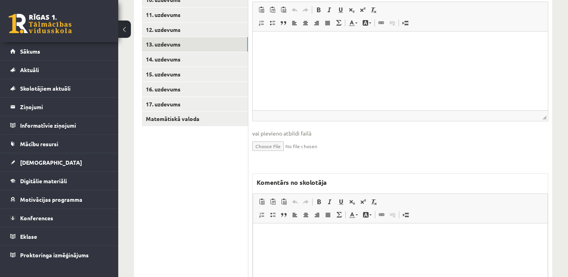
scroll to position [383, 0]
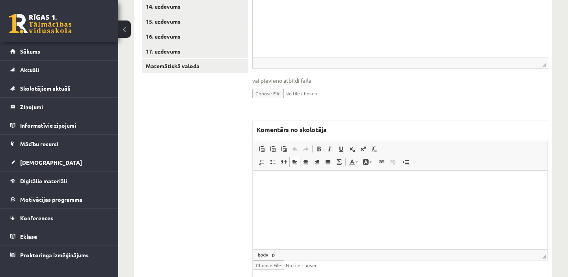
click at [289, 183] on p "Bagātinātā teksta redaktors, wiswyg-editor-47433787452280-1760537873-910" at bounding box center [400, 182] width 278 height 8
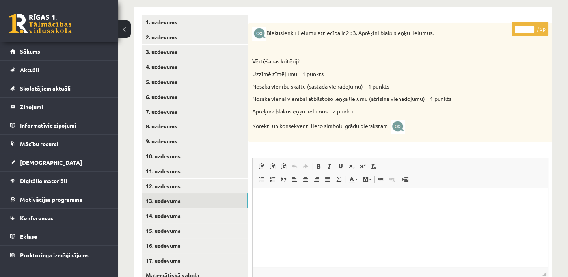
scroll to position [169, 0]
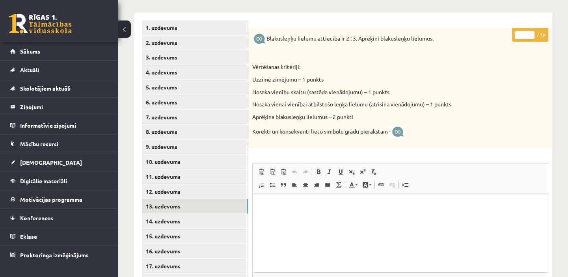
click at [52, 106] on legend "Ziņojumi 0" at bounding box center [64, 107] width 88 height 18
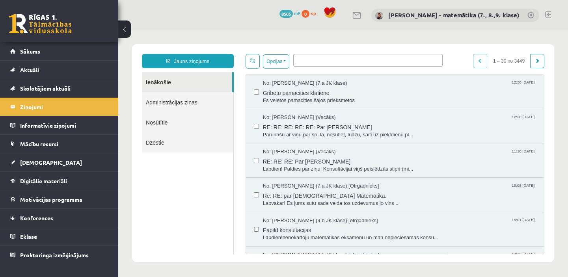
click at [287, 200] on span "Labvakar! Es jums sutu sada veida tos uzdevumus jo vins ..." at bounding box center [399, 203] width 273 height 7
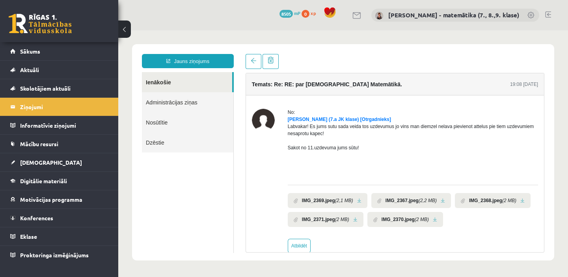
click at [440, 203] on link at bounding box center [442, 200] width 4 height 5
click at [523, 208] on li "IMG_2368.jpeg (2 MB)" at bounding box center [493, 200] width 76 height 15
click at [520, 203] on link at bounding box center [522, 200] width 4 height 5
click at [45, 164] on link "[DEMOGRAPHIC_DATA]" at bounding box center [59, 162] width 98 height 18
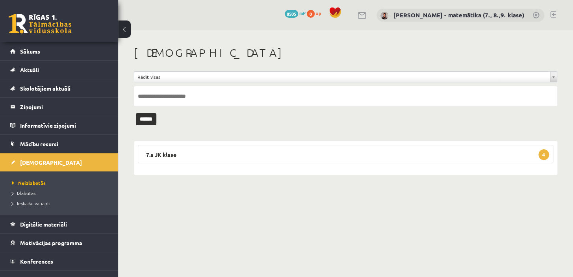
click at [196, 157] on legend "7.a JK klase 4" at bounding box center [346, 154] width 416 height 18
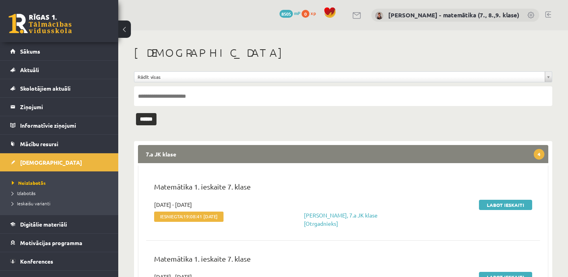
click at [491, 202] on link "Labot ieskaiti" at bounding box center [505, 205] width 53 height 10
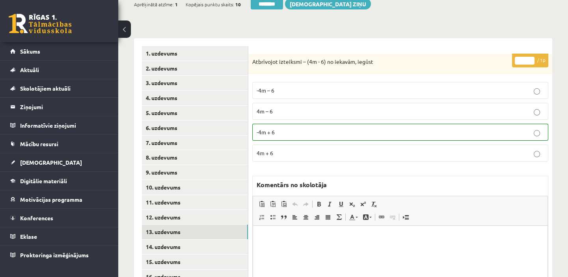
click at [176, 234] on link "13. uzdevums" at bounding box center [195, 231] width 106 height 15
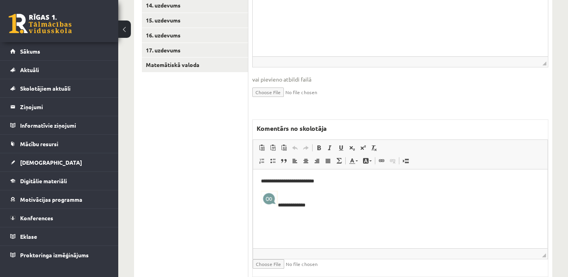
scroll to position [394, 0]
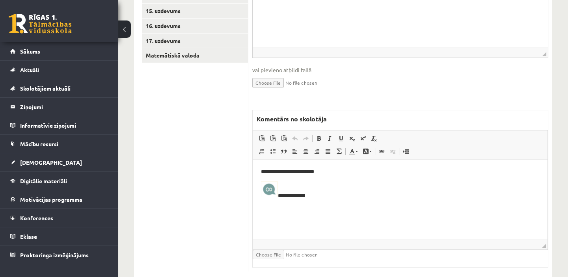
click at [330, 172] on p "**********" at bounding box center [400, 172] width 278 height 8
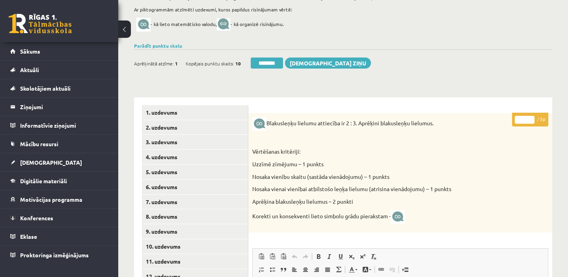
scroll to position [71, 0]
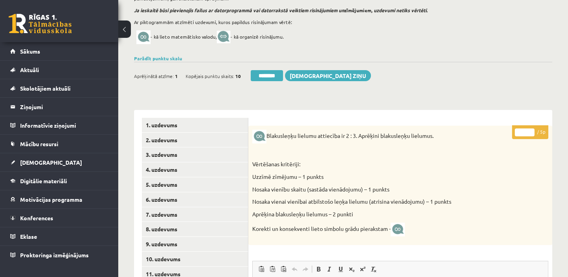
click at [529, 130] on input "*" at bounding box center [524, 132] width 20 height 8
type input "*"
click at [529, 130] on input "*" at bounding box center [524, 132] width 20 height 8
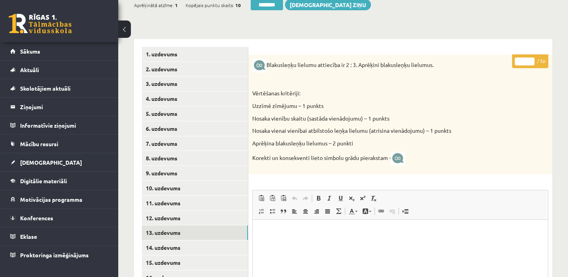
scroll to position [143, 0]
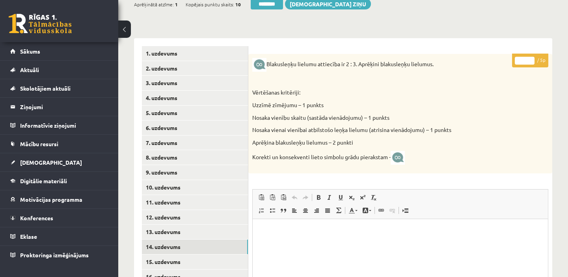
click at [191, 246] on link "14. uzdevums" at bounding box center [195, 246] width 106 height 15
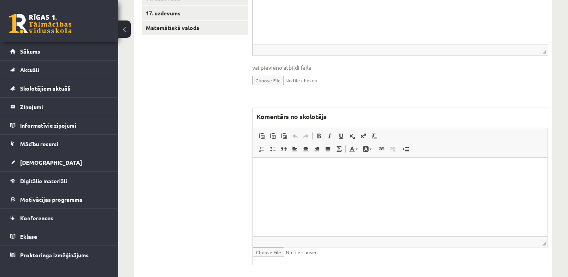
scroll to position [429, 0]
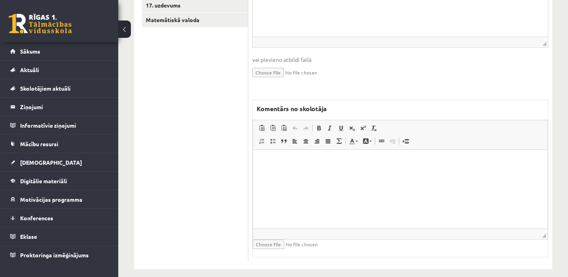
click at [273, 159] on p "Bagātinātā teksta redaktors, wiswyg-editor-47433926014340-1760538041-295" at bounding box center [400, 161] width 278 height 8
click at [262, 173] on p "**********" at bounding box center [400, 175] width 278 height 8
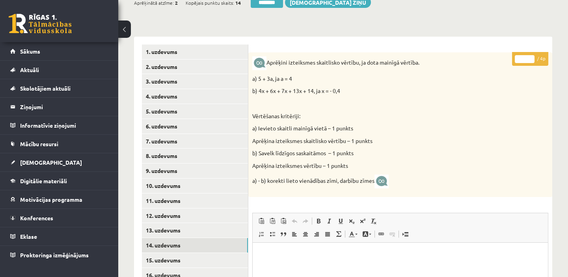
scroll to position [143, 0]
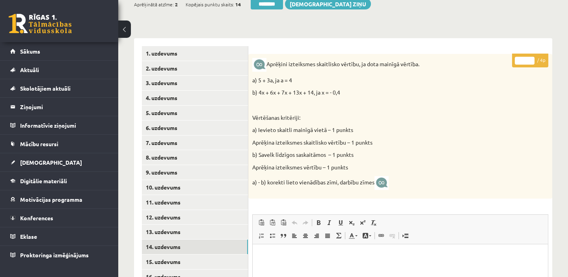
click at [530, 59] on input "*" at bounding box center [524, 61] width 20 height 8
type input "*"
click at [530, 59] on input "*" at bounding box center [524, 61] width 20 height 8
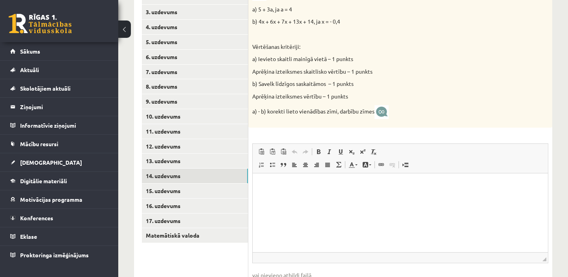
scroll to position [215, 0]
click at [199, 190] on link "15. uzdevums" at bounding box center [195, 190] width 106 height 15
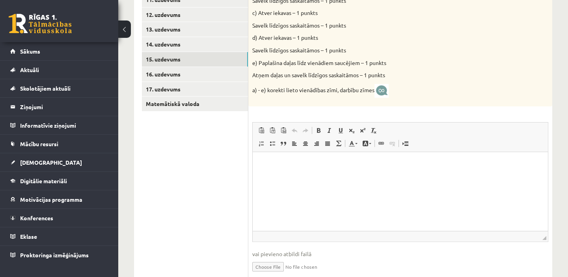
scroll to position [358, 0]
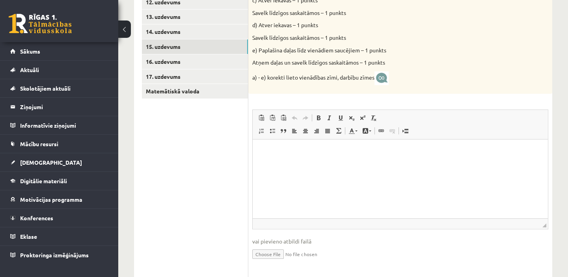
click at [262, 151] on p "Bagātinātā teksta redaktors, wiswyg-editor-user-answer-47433811182140" at bounding box center [399, 151] width 279 height 8
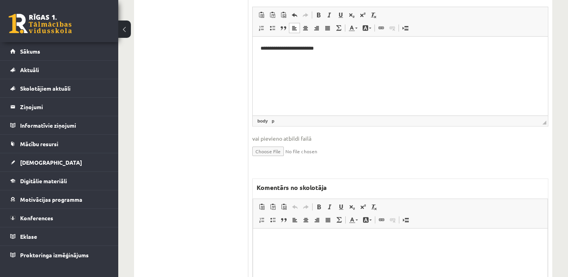
scroll to position [465, 0]
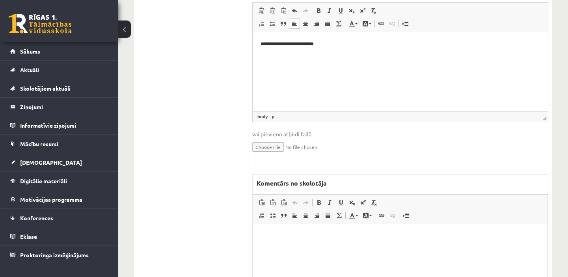
click at [268, 56] on html "**********" at bounding box center [399, 44] width 295 height 24
click at [330, 46] on p "**********" at bounding box center [399, 44] width 279 height 8
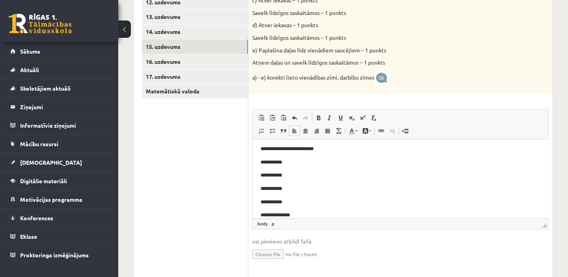
scroll to position [16, 0]
click at [264, 213] on html "**********" at bounding box center [399, 175] width 295 height 104
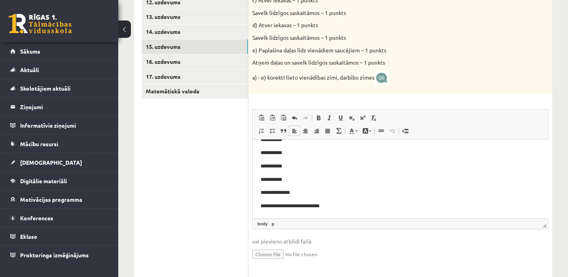
click at [331, 207] on p "**********" at bounding box center [397, 206] width 274 height 8
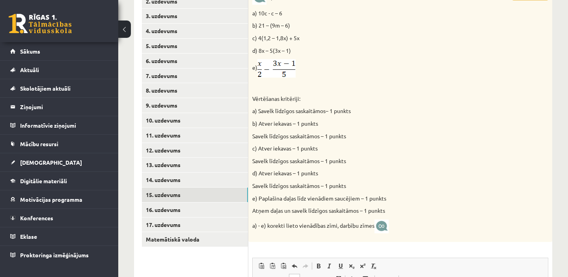
scroll to position [143, 0]
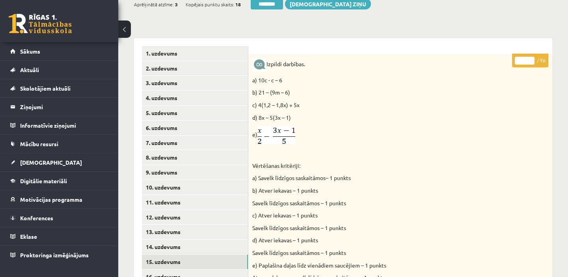
click at [530, 57] on input "*" at bounding box center [524, 61] width 20 height 8
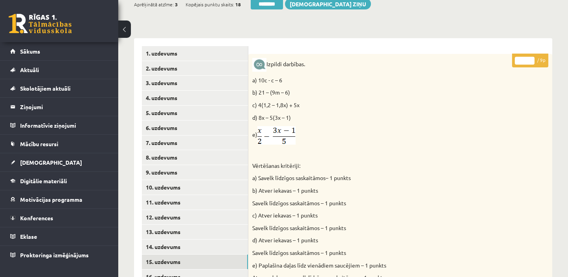
click at [530, 57] on input "*" at bounding box center [524, 61] width 20 height 8
type input "*"
click at [530, 57] on input "*" at bounding box center [524, 61] width 20 height 8
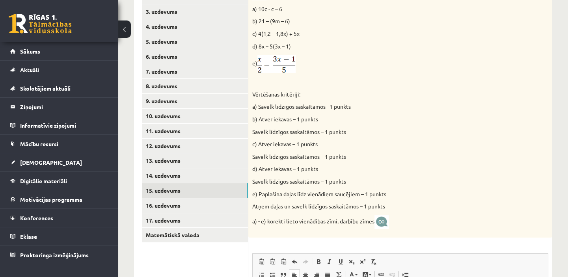
scroll to position [215, 0]
click at [193, 207] on link "16. uzdevums" at bounding box center [195, 205] width 106 height 15
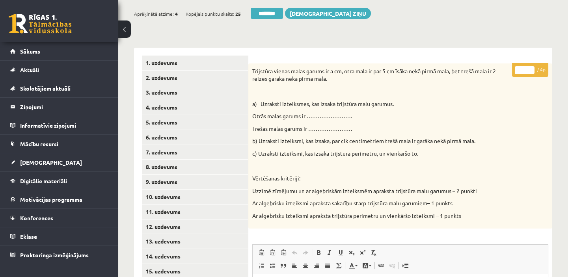
scroll to position [143, 0]
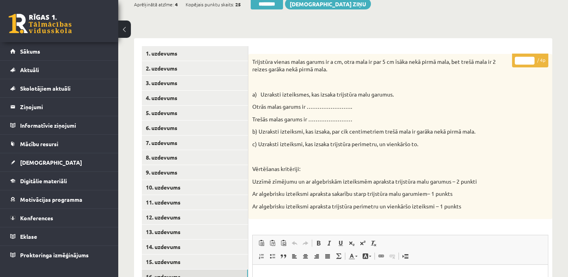
click at [529, 57] on input "*" at bounding box center [524, 61] width 20 height 8
type input "*"
click at [529, 57] on input "*" at bounding box center [524, 61] width 20 height 8
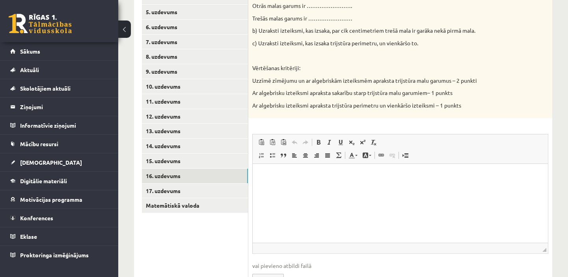
scroll to position [250, 0]
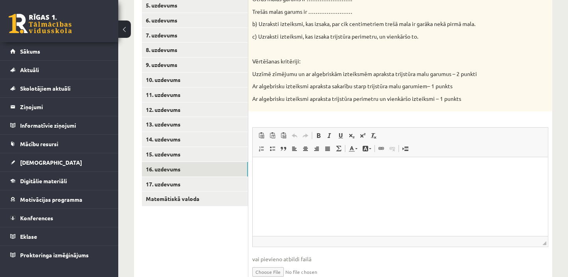
click at [171, 184] on link "17. uzdevums" at bounding box center [195, 184] width 106 height 15
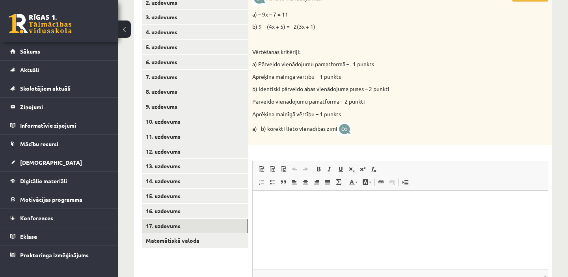
scroll to position [143, 0]
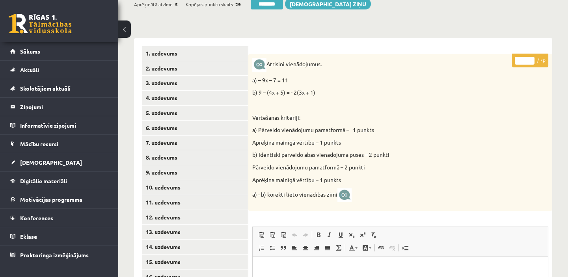
click at [43, 106] on legend "Ziņojumi 0" at bounding box center [64, 107] width 88 height 18
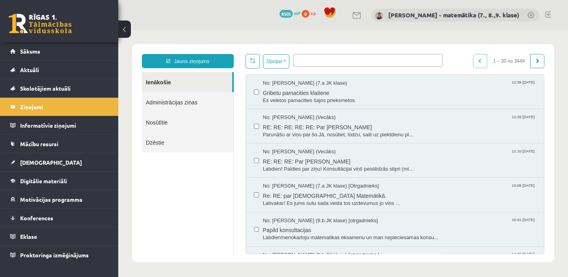
click at [329, 192] on span "Re: RE: par [DEMOGRAPHIC_DATA] Matemātikā." at bounding box center [399, 195] width 273 height 10
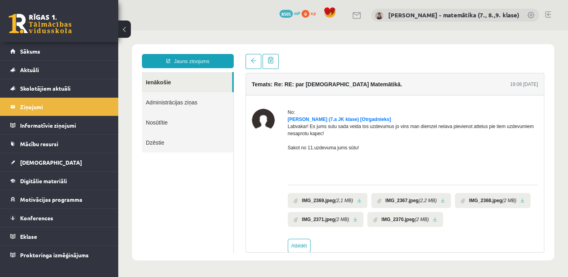
click at [520, 203] on link at bounding box center [522, 200] width 4 height 5
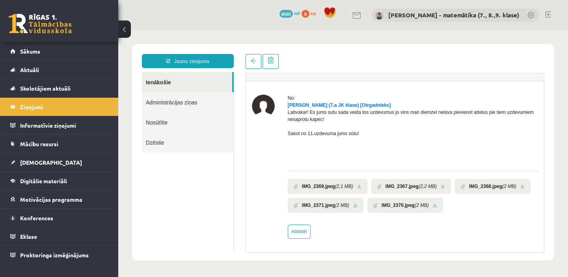
click at [353, 205] on link at bounding box center [355, 205] width 4 height 5
click at [39, 162] on span "[DEMOGRAPHIC_DATA]" at bounding box center [51, 162] width 62 height 7
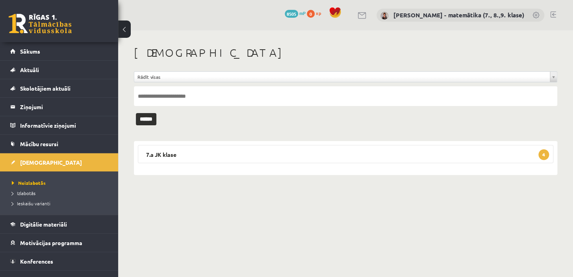
click at [192, 154] on legend "7.a JK klase 4" at bounding box center [346, 154] width 416 height 18
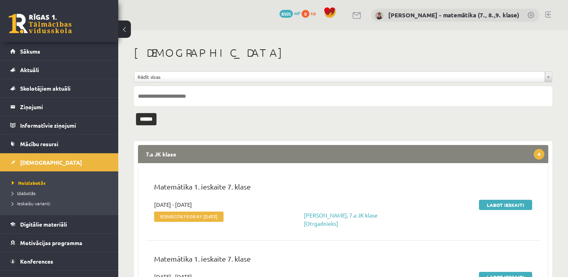
click at [494, 202] on link "Labot ieskaiti" at bounding box center [505, 205] width 53 height 10
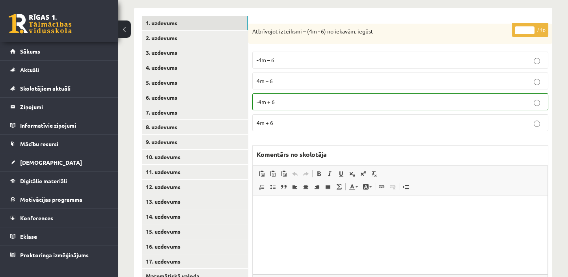
scroll to position [179, 0]
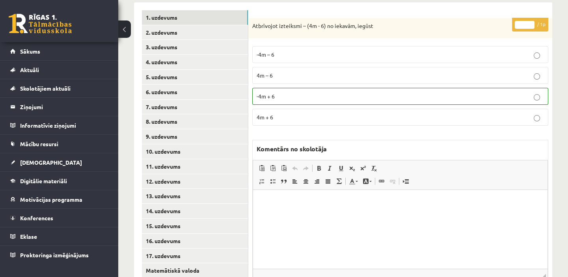
click at [204, 255] on link "17. uzdevums" at bounding box center [195, 256] width 106 height 15
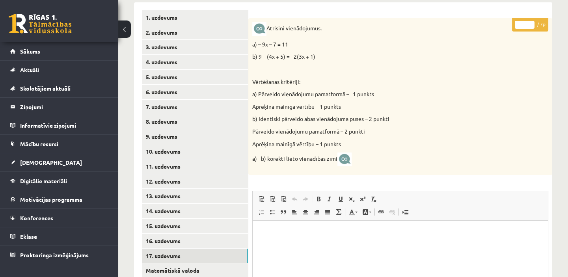
scroll to position [0, 0]
click at [531, 22] on input "*" at bounding box center [524, 25] width 20 height 8
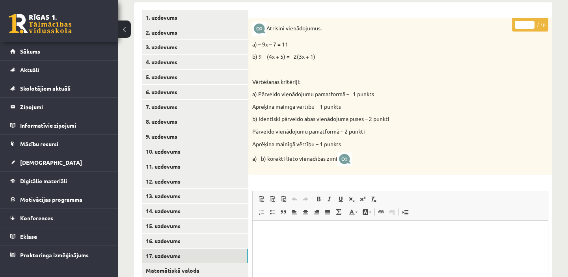
click at [531, 22] on input "*" at bounding box center [524, 25] width 20 height 8
type input "*"
click at [531, 22] on input "*" at bounding box center [524, 25] width 20 height 8
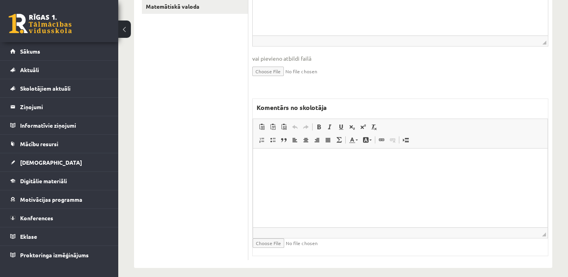
scroll to position [450, 0]
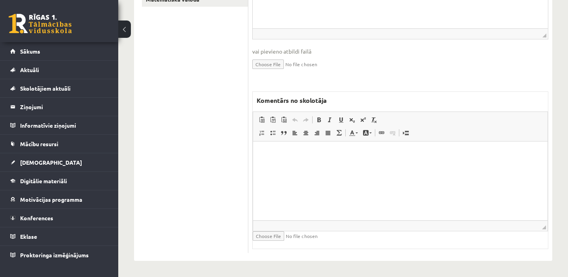
click at [279, 155] on p "Bagātinātā teksta redaktors, wiswyg-editor-47433817548900-1760538660-714" at bounding box center [400, 153] width 278 height 8
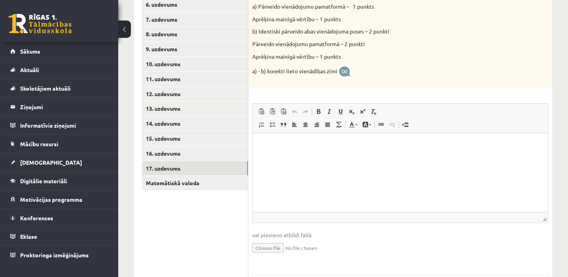
scroll to position [271, 0]
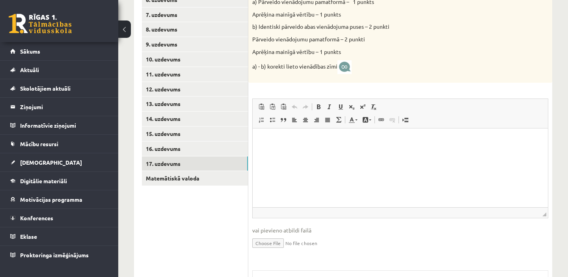
click at [173, 163] on link "17. uzdevums" at bounding box center [195, 163] width 106 height 15
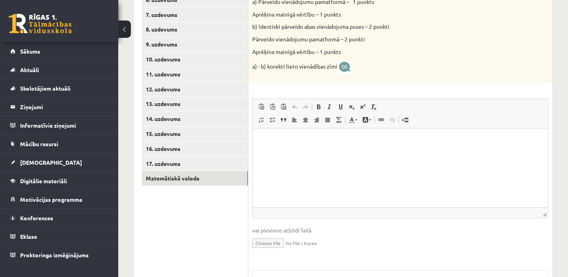
click at [176, 179] on link "Matemātiskā valoda" at bounding box center [195, 178] width 106 height 15
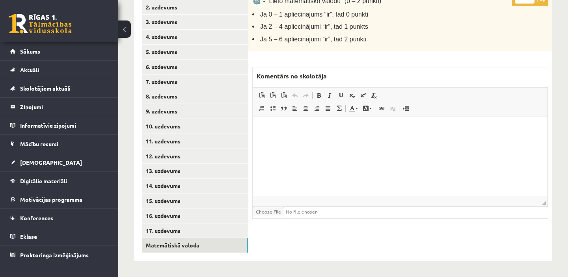
click at [271, 141] on html at bounding box center [400, 129] width 294 height 24
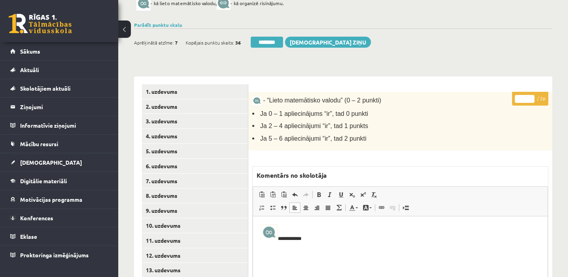
scroll to position [97, 0]
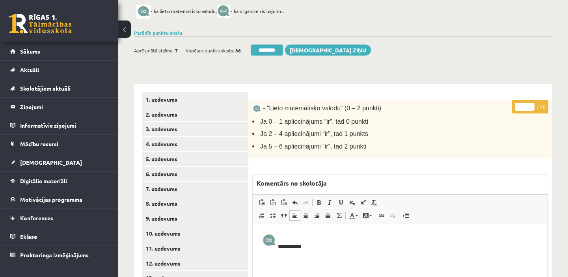
type input "*"
click at [532, 104] on input "*" at bounding box center [524, 107] width 20 height 8
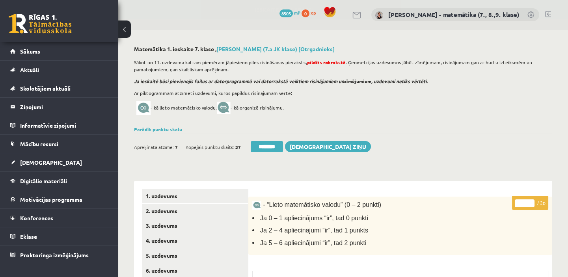
scroll to position [0, 0]
click at [172, 129] on link "Parādīt punktu skalu" at bounding box center [158, 129] width 48 height 6
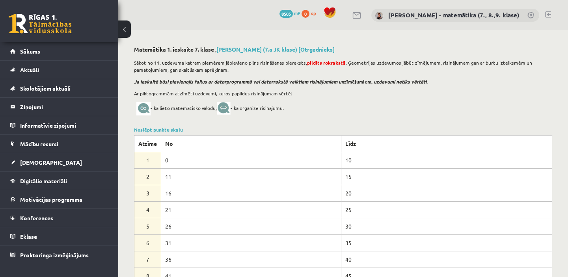
click at [172, 129] on link "Noslēpt punktu skalu" at bounding box center [158, 129] width 49 height 6
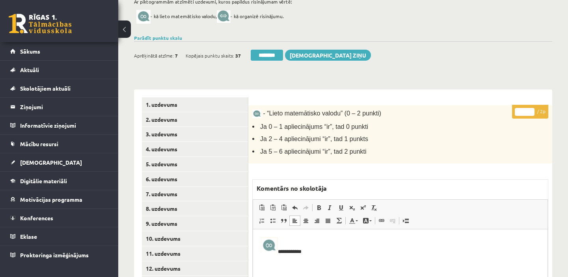
scroll to position [107, 0]
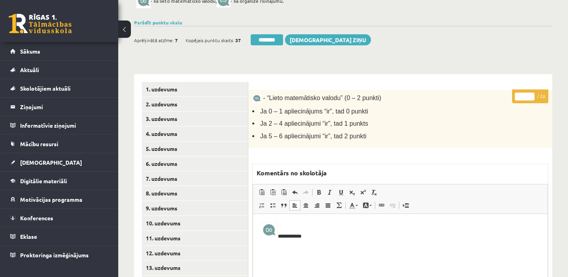
click at [177, 241] on link "11. uzdevums" at bounding box center [195, 238] width 106 height 15
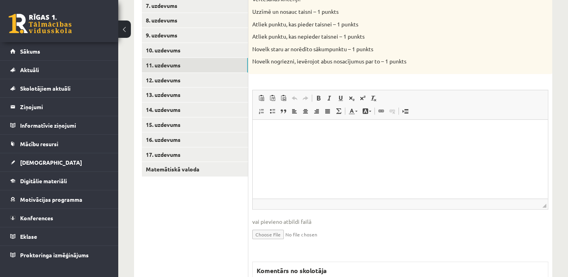
scroll to position [250, 0]
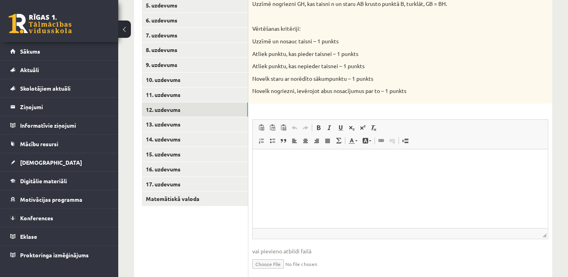
click at [206, 109] on link "12. uzdevums" at bounding box center [195, 109] width 106 height 15
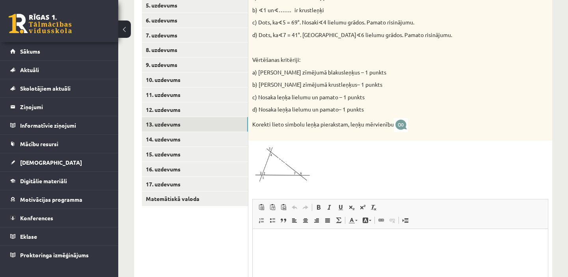
click at [191, 127] on link "13. uzdevums" at bounding box center [195, 124] width 106 height 15
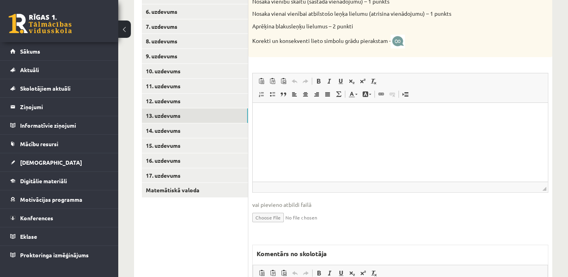
scroll to position [286, 0]
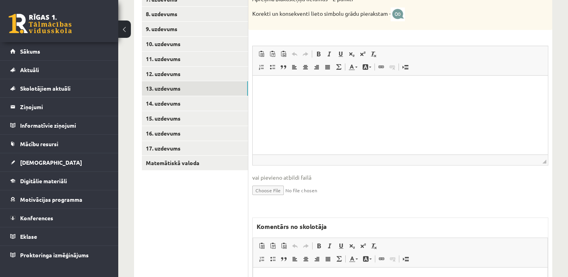
click at [209, 104] on link "14. uzdevums" at bounding box center [195, 103] width 106 height 15
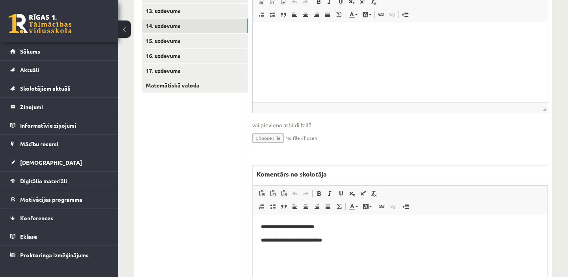
scroll to position [322, 0]
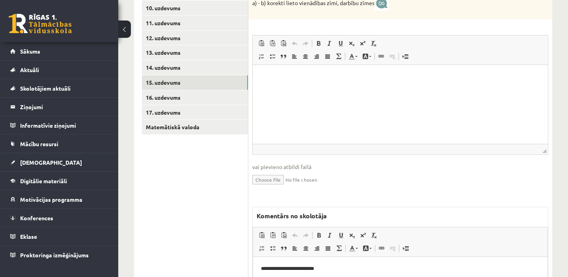
click at [203, 82] on link "15. uzdevums" at bounding box center [195, 82] width 106 height 15
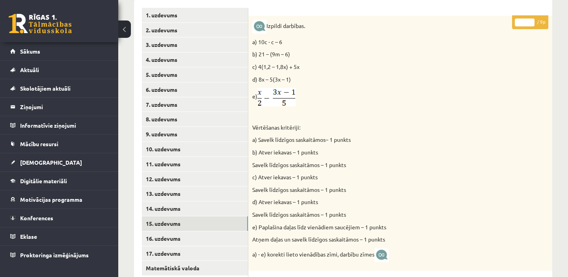
scroll to position [0, 0]
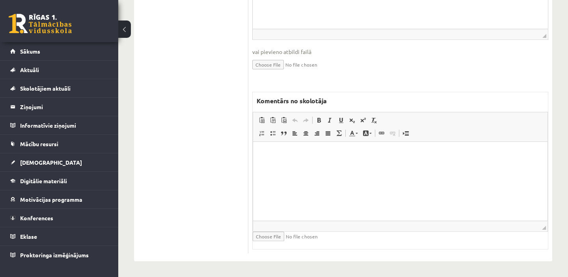
click at [264, 158] on html at bounding box center [400, 153] width 294 height 24
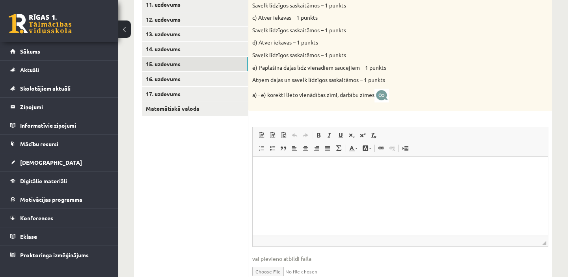
scroll to position [404, 0]
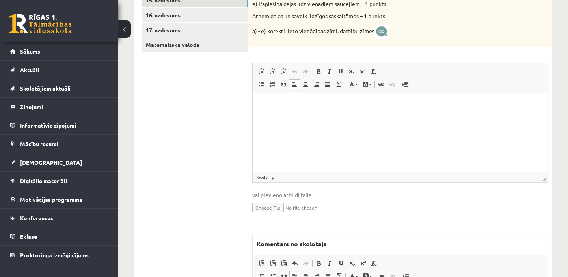
click at [261, 105] on p "Bagātinātā teksta redaktors, wiswyg-editor-user-answer-47433875054980" at bounding box center [399, 104] width 279 height 8
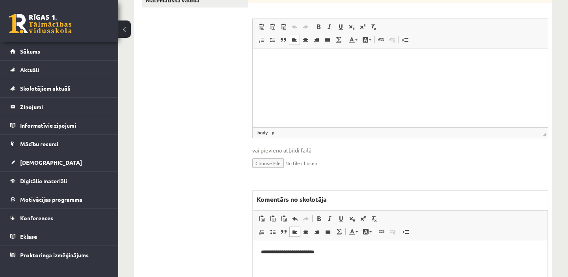
scroll to position [547, 0]
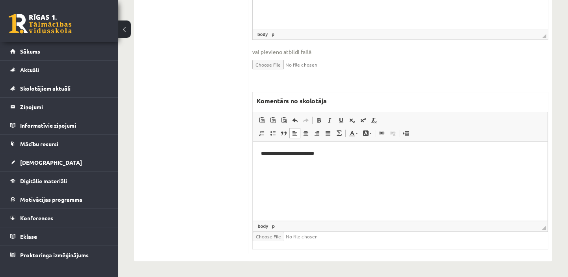
click at [271, 165] on html "**********" at bounding box center [400, 153] width 294 height 24
click at [340, 158] on html "**********" at bounding box center [400, 153] width 294 height 24
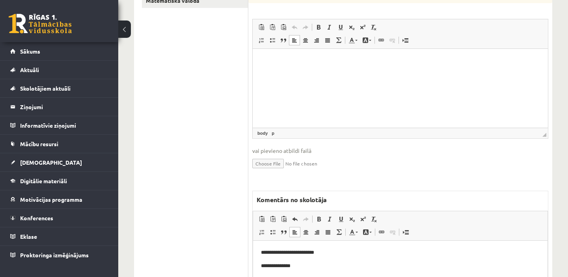
scroll to position [333, 0]
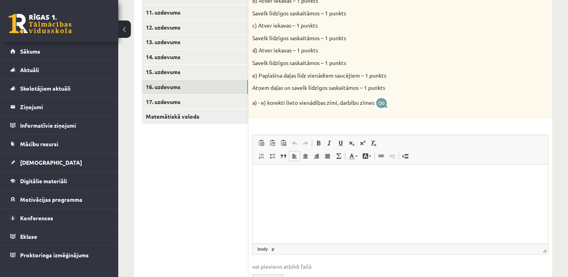
click at [229, 88] on link "16. uzdevums" at bounding box center [195, 87] width 106 height 15
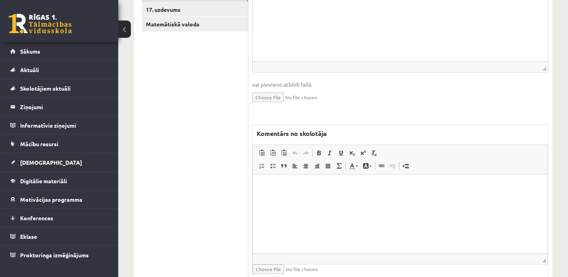
scroll to position [458, 0]
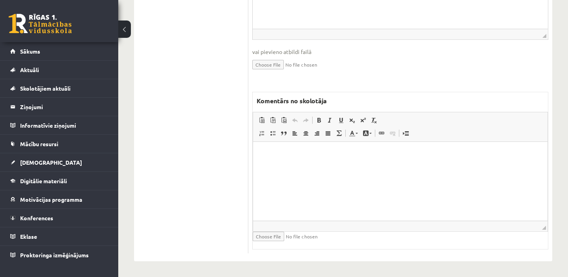
click at [276, 162] on html at bounding box center [400, 153] width 294 height 24
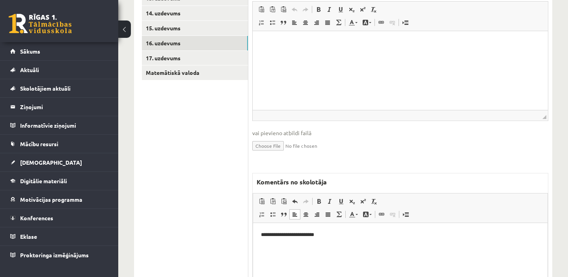
scroll to position [351, 0]
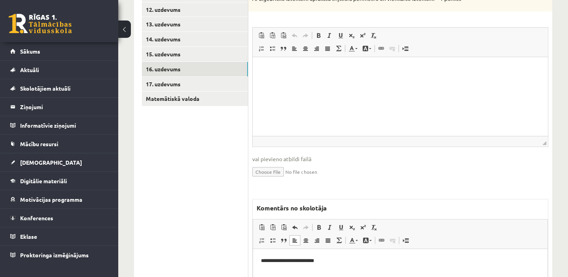
click at [198, 83] on link "17. uzdevums" at bounding box center [195, 84] width 106 height 15
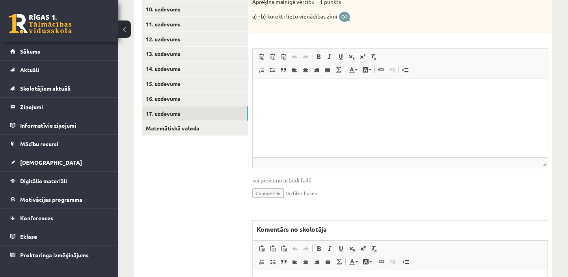
scroll to position [386, 0]
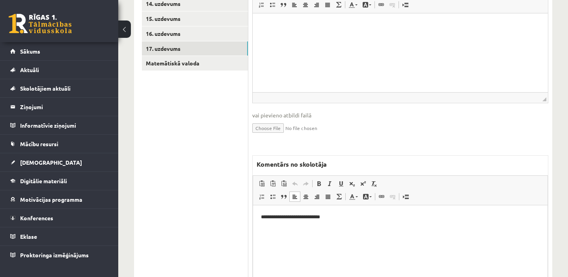
click at [260, 208] on html "**********" at bounding box center [400, 217] width 294 height 24
click at [263, 214] on p "Bagātinātā teksta redaktors, wiswyg-editor-47433933753900-1760538891-892" at bounding box center [400, 217] width 278 height 8
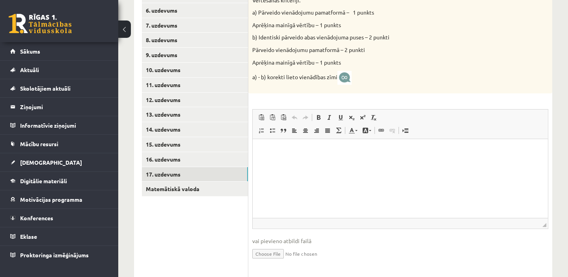
scroll to position [315, 0]
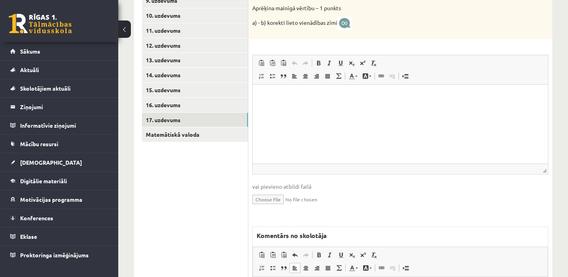
click at [203, 137] on link "Matemātiskā valoda" at bounding box center [195, 134] width 106 height 15
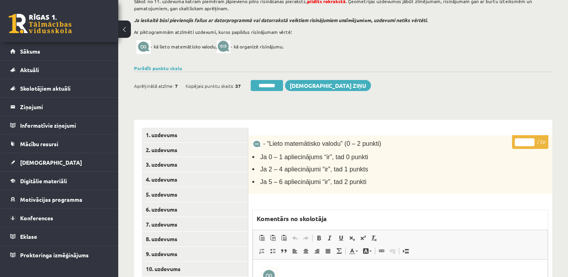
scroll to position [61, 0]
click at [271, 85] on input "********" at bounding box center [266, 85] width 32 height 11
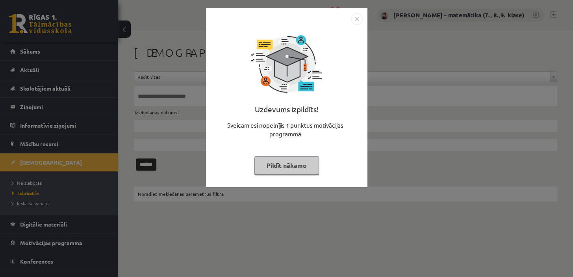
click at [279, 163] on button "Pildīt nākamo" at bounding box center [286, 165] width 65 height 18
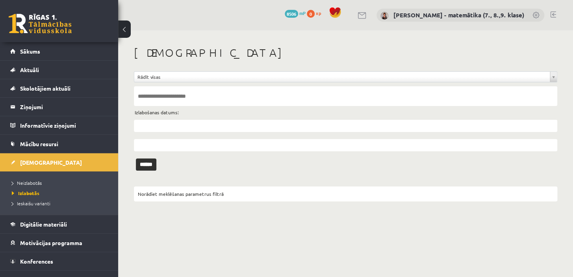
click at [27, 181] on span "Neizlabotās" at bounding box center [27, 183] width 30 height 6
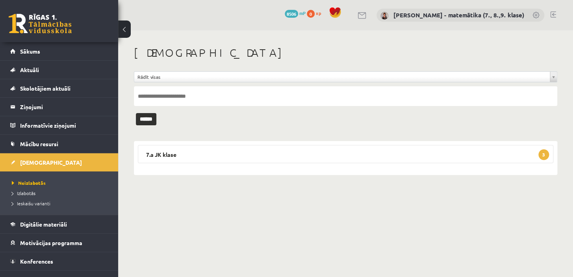
click at [39, 262] on span "Konferences" at bounding box center [36, 261] width 33 height 7
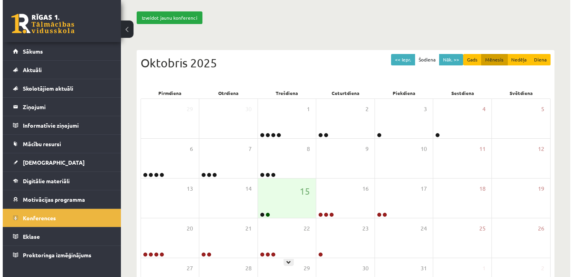
scroll to position [71, 0]
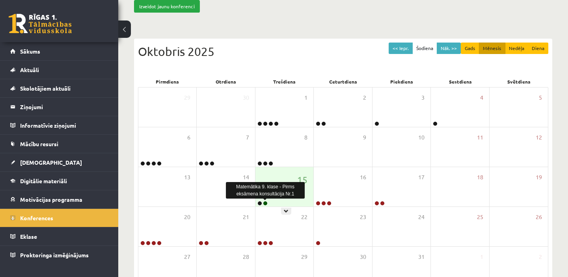
click at [264, 202] on link at bounding box center [265, 203] width 5 height 5
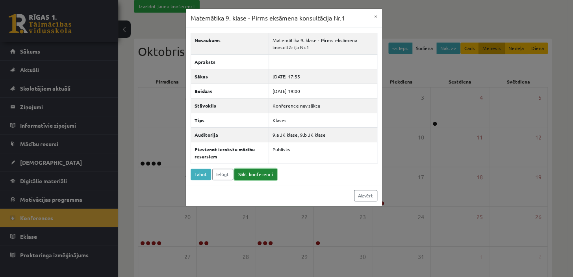
click at [254, 174] on link "Sākt konferenci" at bounding box center [255, 174] width 43 height 11
